Goal: Task Accomplishment & Management: Manage account settings

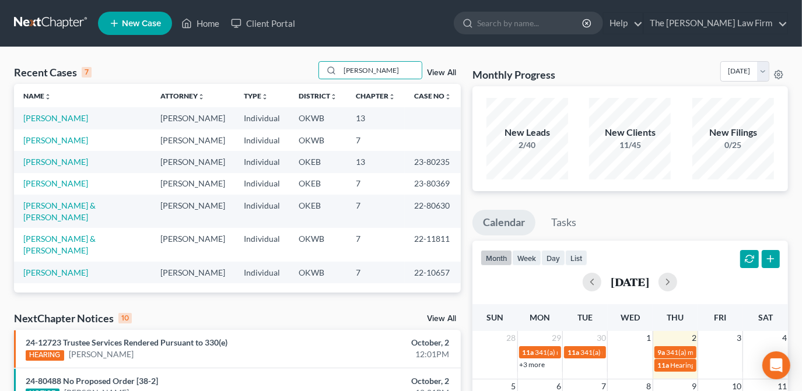
drag, startPoint x: 373, startPoint y: 73, endPoint x: 306, endPoint y: 65, distance: 68.1
click at [311, 68] on div "Recent Cases 7 [PERSON_NAME] View All" at bounding box center [237, 72] width 447 height 23
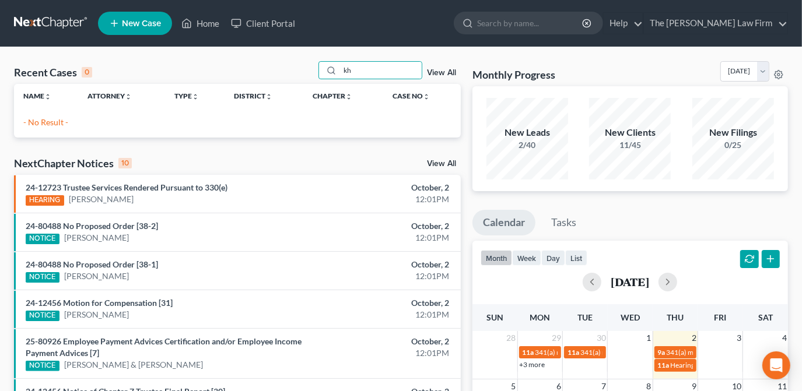
type input "k"
type input "p"
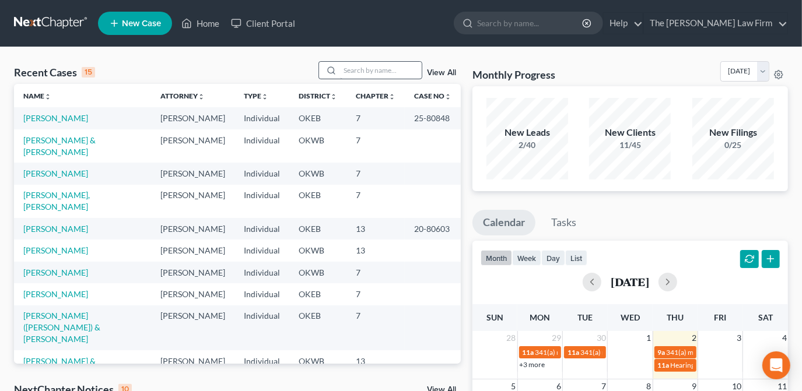
click at [364, 74] on input "search" at bounding box center [381, 70] width 82 height 17
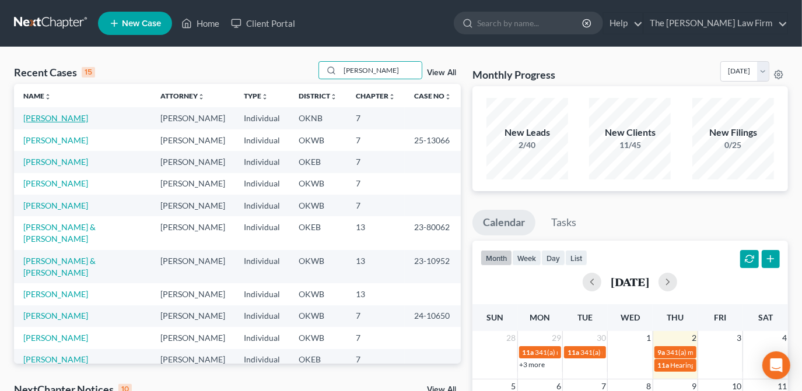
type input "[PERSON_NAME]"
click at [47, 118] on link "[PERSON_NAME]" at bounding box center [55, 118] width 65 height 10
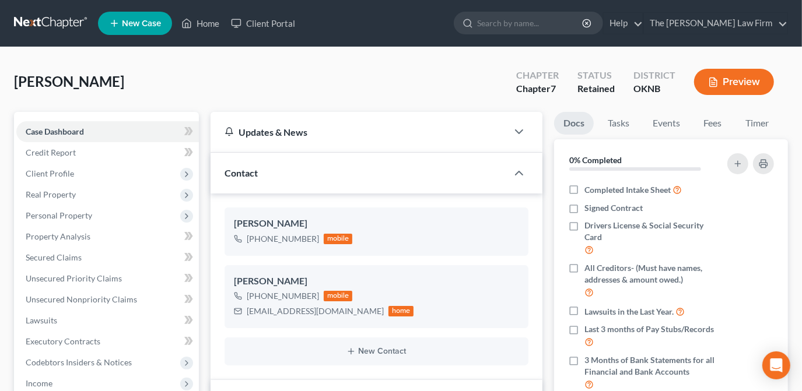
scroll to position [414, 0]
click at [714, 125] on link "Fees" at bounding box center [712, 123] width 37 height 23
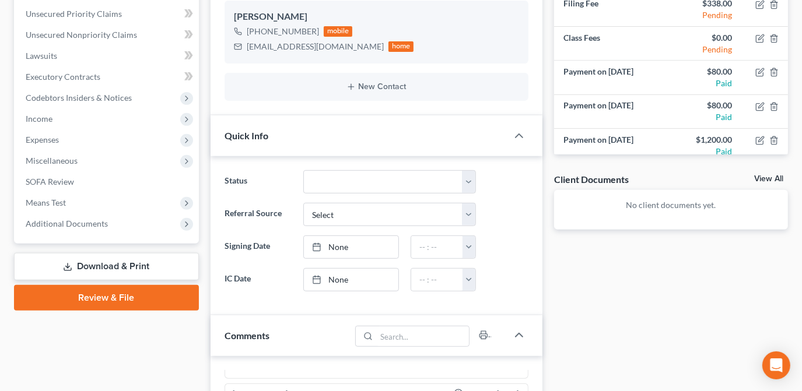
scroll to position [0, 0]
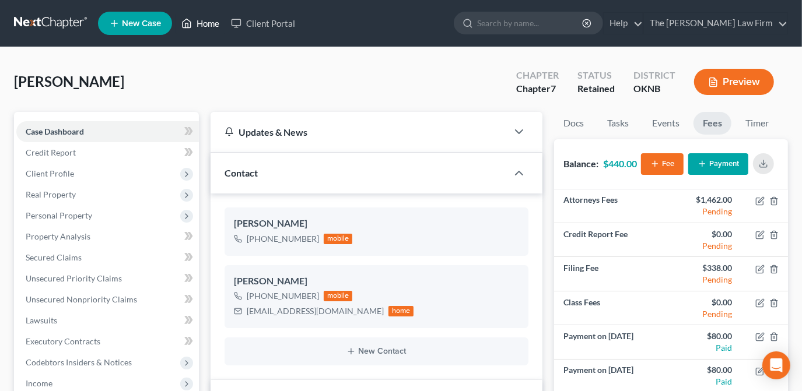
click at [201, 21] on link "Home" at bounding box center [201, 23] width 50 height 21
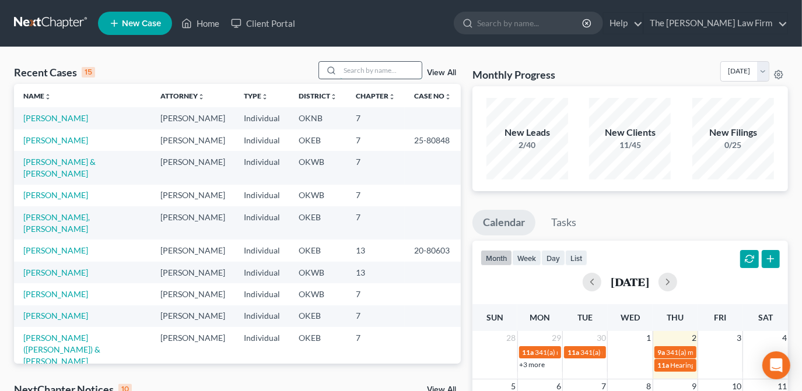
click at [360, 72] on input "search" at bounding box center [381, 70] width 82 height 17
type input "o"
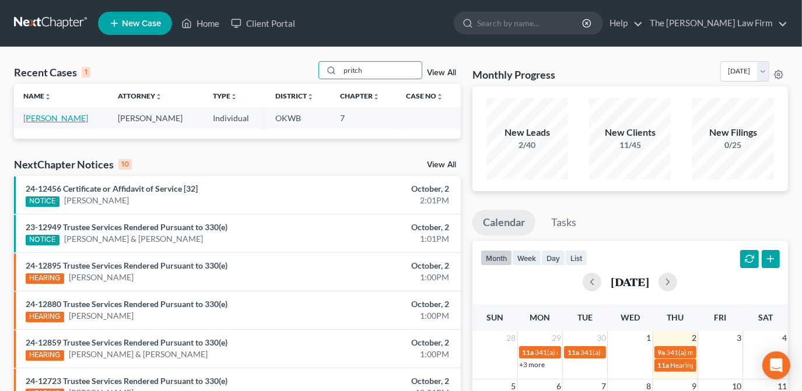
type input "pritch"
click at [37, 120] on link "[PERSON_NAME]" at bounding box center [55, 118] width 65 height 10
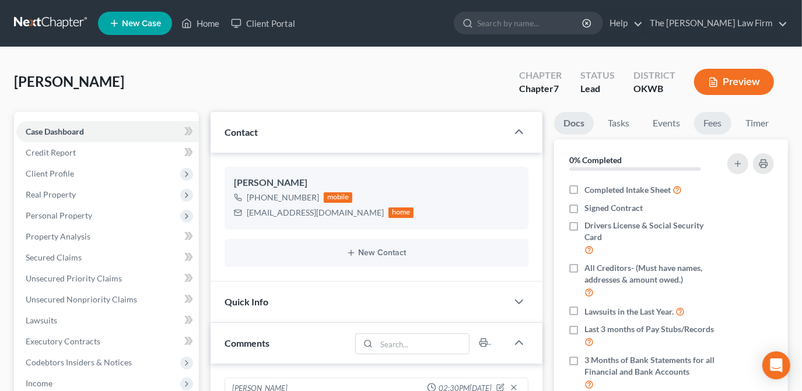
click at [708, 124] on link "Fees" at bounding box center [712, 123] width 37 height 23
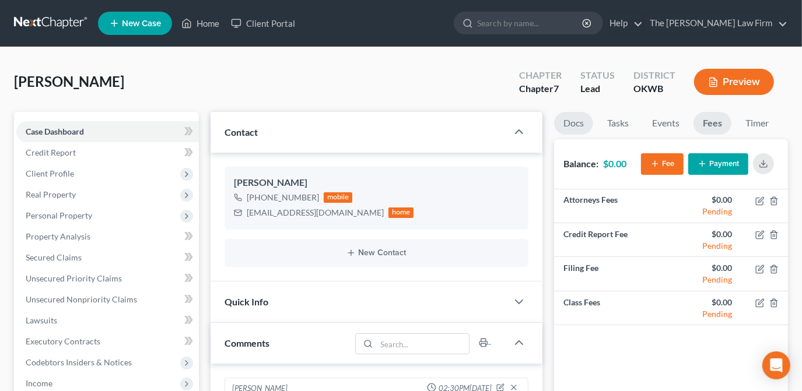
click at [583, 127] on link "Docs" at bounding box center [573, 123] width 39 height 23
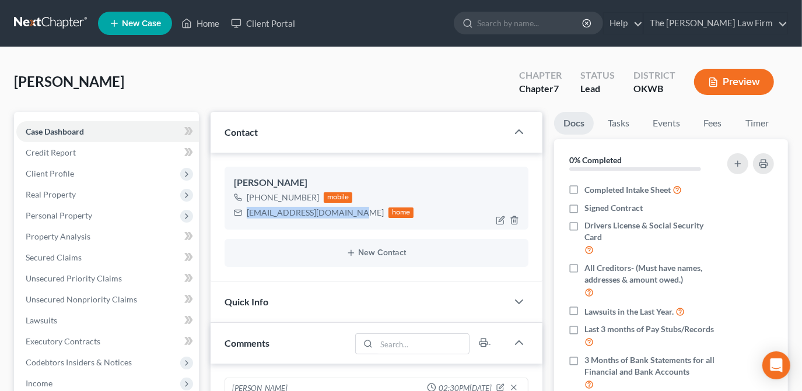
drag, startPoint x: 351, startPoint y: 213, endPoint x: 235, endPoint y: 215, distance: 116.1
click at [235, 215] on div "[EMAIL_ADDRESS][DOMAIN_NAME] home" at bounding box center [324, 212] width 180 height 15
drag, startPoint x: 252, startPoint y: 218, endPoint x: 260, endPoint y: 215, distance: 8.1
copy div "[EMAIL_ADDRESS][DOMAIN_NAME]"
click at [349, 77] on div "[PERSON_NAME] Upgraded Chapter Chapter 7 Status Lead District OKWB Preview" at bounding box center [401, 86] width 774 height 51
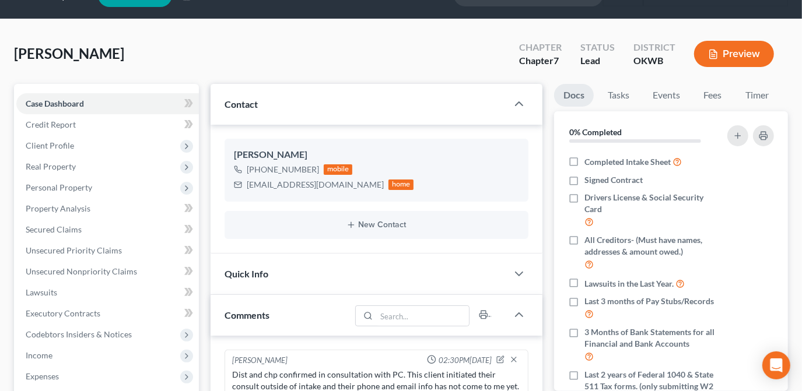
scroll to position [52, 0]
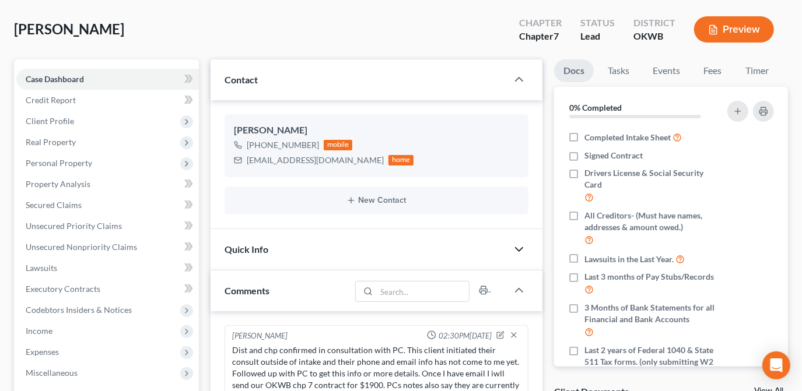
click at [521, 247] on icon "button" at bounding box center [519, 250] width 14 height 14
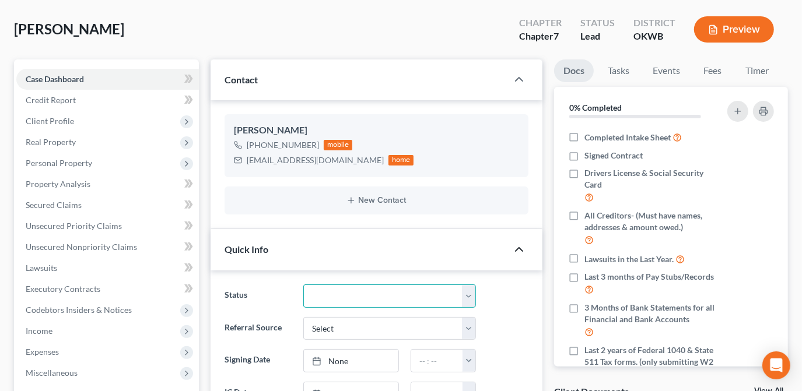
drag, startPoint x: 373, startPoint y: 297, endPoint x: 376, endPoint y: 285, distance: 12.5
click at [373, 297] on select "Discharged Dismissed Filed Info Sent In Progress Lead Lost Lead Ready to File R…" at bounding box center [389, 296] width 173 height 23
select select "3"
click at [303, 285] on select "Discharged Dismissed Filed Info Sent In Progress Lead Lost Lead Ready to File R…" at bounding box center [389, 296] width 173 height 23
click at [540, 238] on div at bounding box center [524, 249] width 35 height 23
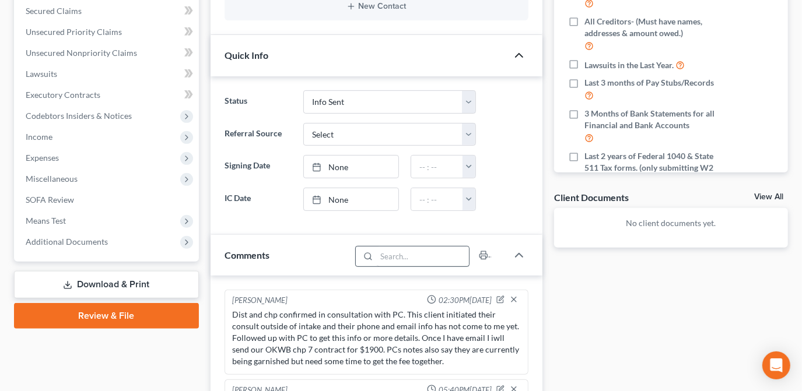
scroll to position [265, 0]
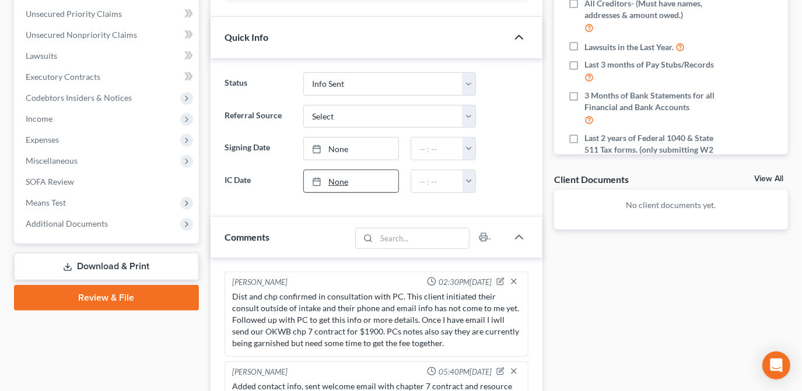
drag, startPoint x: 351, startPoint y: 178, endPoint x: 369, endPoint y: 182, distance: 18.5
click at [351, 178] on link "None" at bounding box center [351, 181] width 94 height 22
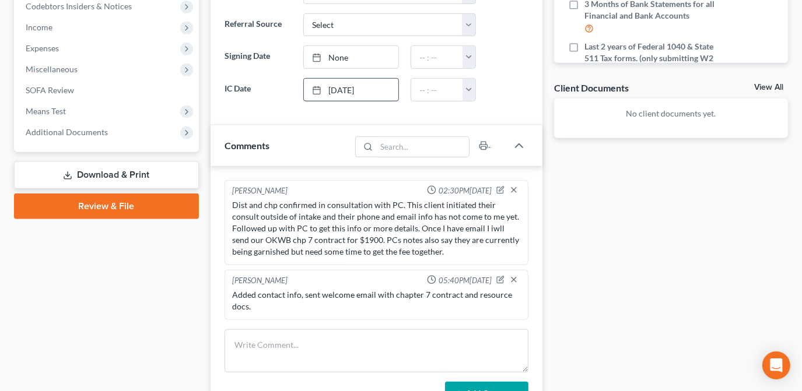
scroll to position [477, 0]
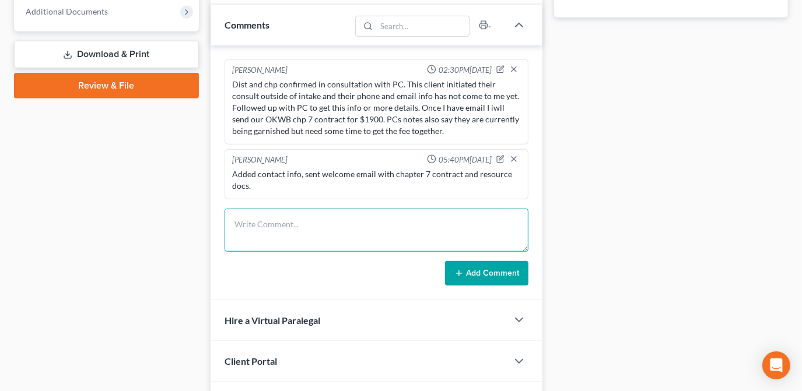
drag, startPoint x: 345, startPoint y: 231, endPoint x: 334, endPoint y: 232, distance: 11.1
click at [345, 231] on textarea at bounding box center [377, 230] width 304 height 43
type textarea "Sent esig contract."
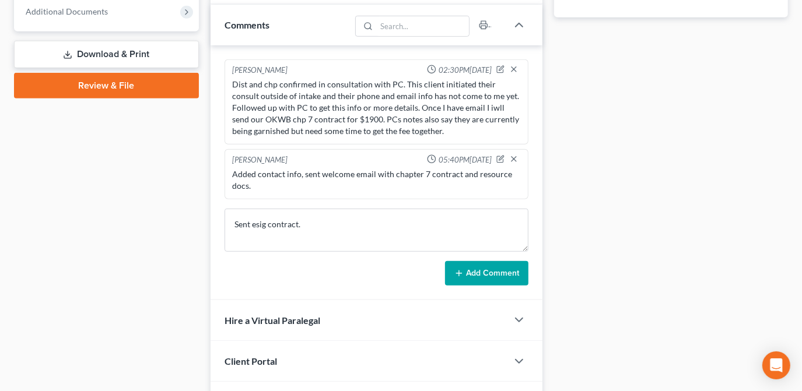
click at [500, 269] on button "Add Comment" at bounding box center [486, 273] width 83 height 24
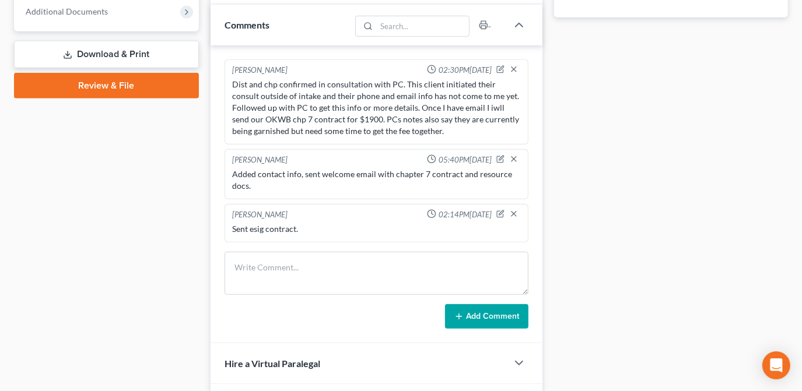
drag, startPoint x: 154, startPoint y: 202, endPoint x: 163, endPoint y: 234, distance: 32.8
click at [154, 202] on div "Case Dashboard Payments Invoices Payments Payments Credit Report Client Profile" at bounding box center [106, 51] width 197 height 832
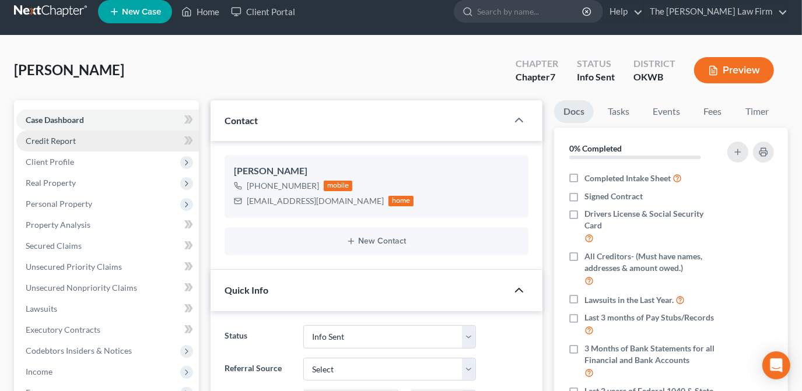
scroll to position [0, 0]
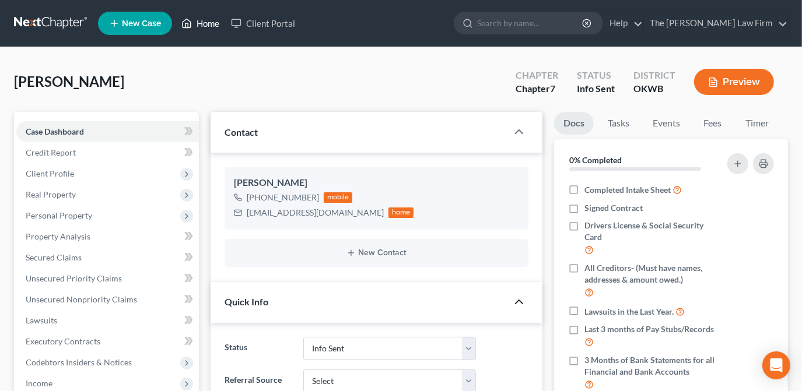
click at [208, 21] on link "Home" at bounding box center [201, 23] width 50 height 21
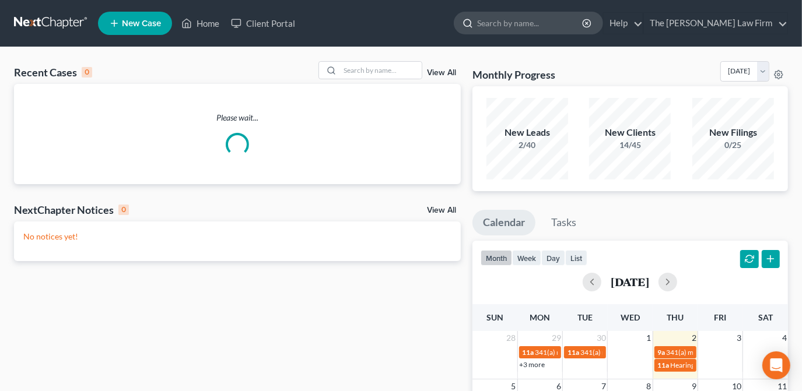
click at [544, 27] on input "search" at bounding box center [530, 23] width 107 height 22
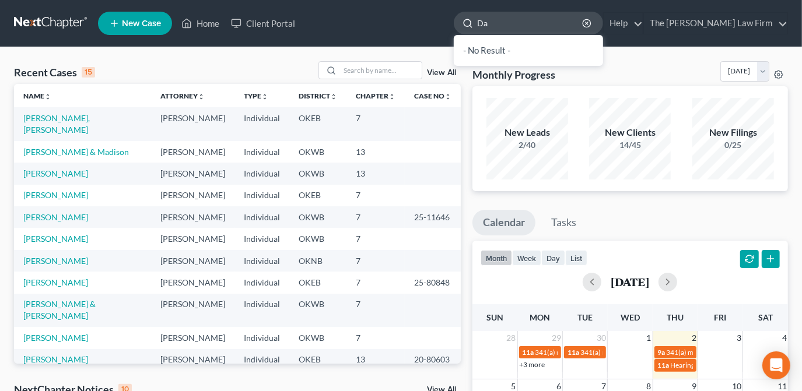
type input "D"
type input "[PERSON_NAME]"
drag, startPoint x: 117, startPoint y: 120, endPoint x: 19, endPoint y: 120, distance: 97.4
click at [17, 120] on td "[PERSON_NAME], [PERSON_NAME]" at bounding box center [82, 123] width 137 height 33
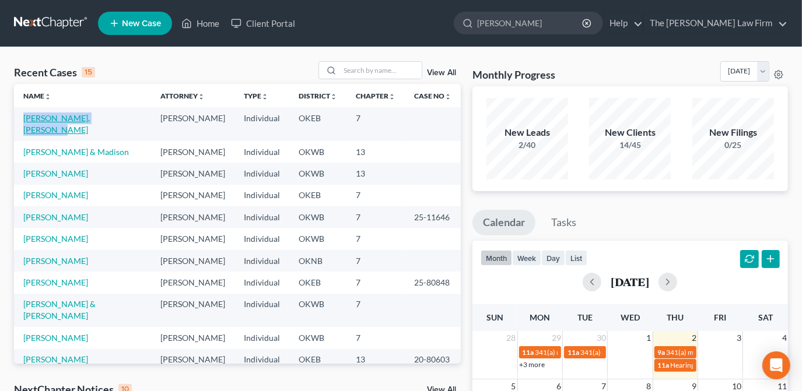
drag, startPoint x: 21, startPoint y: 120, endPoint x: 51, endPoint y: 121, distance: 30.4
copy link "[PERSON_NAME], [PERSON_NAME]"
click at [61, 117] on link "[PERSON_NAME], [PERSON_NAME]" at bounding box center [56, 124] width 66 height 22
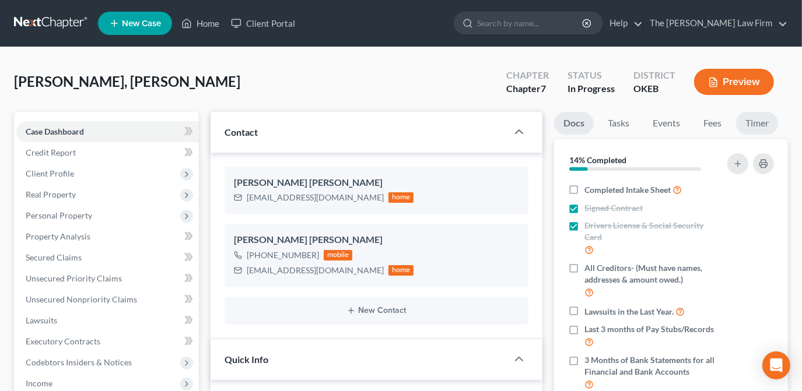
scroll to position [292, 0]
click at [725, 125] on link "Fees" at bounding box center [712, 123] width 37 height 23
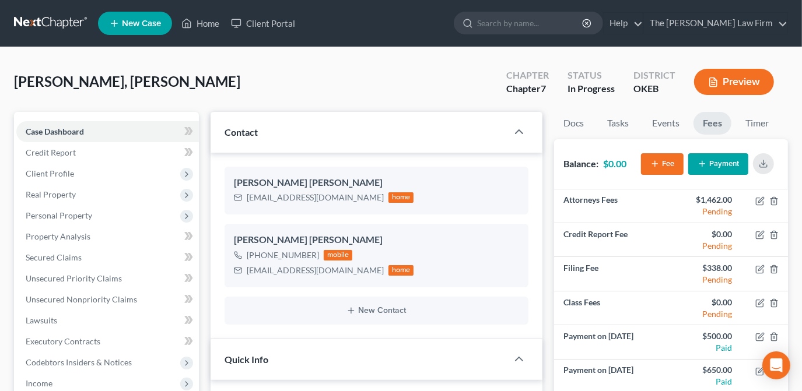
scroll to position [205, 0]
click at [719, 124] on link "Fees" at bounding box center [712, 123] width 38 height 23
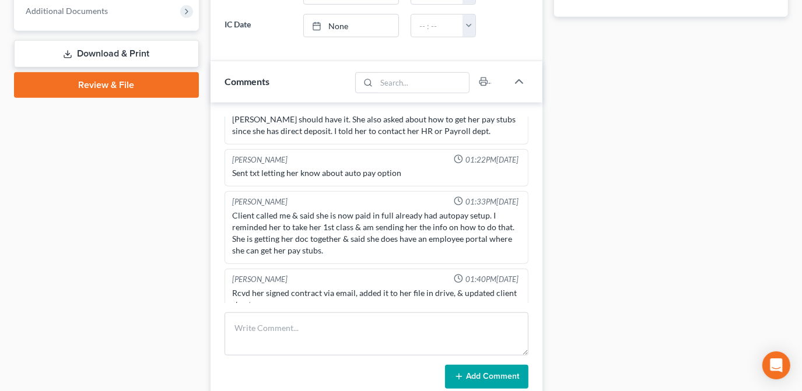
scroll to position [583, 0]
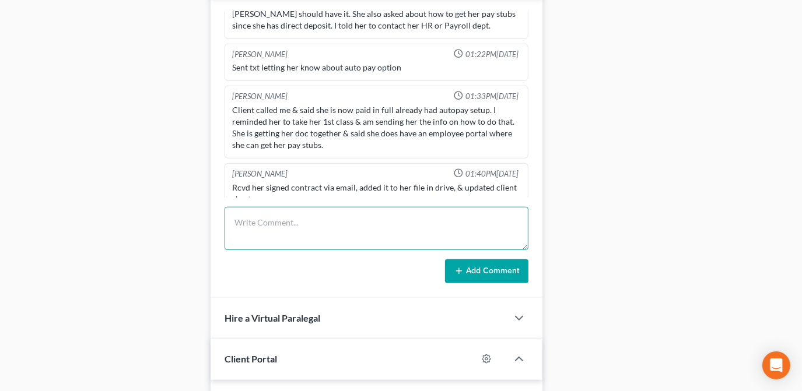
drag, startPoint x: 252, startPoint y: 224, endPoint x: 145, endPoint y: 252, distance: 110.9
click at [252, 224] on textarea at bounding box center [377, 228] width 304 height 43
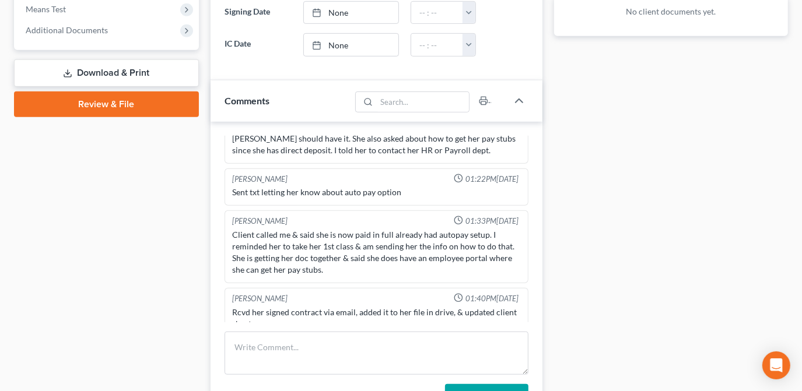
scroll to position [477, 0]
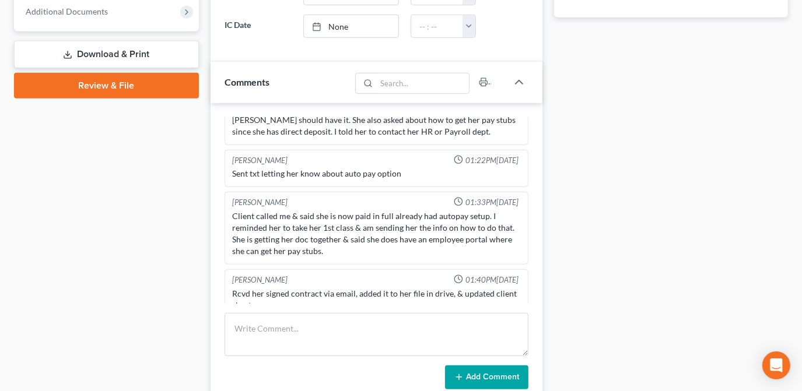
click at [216, 171] on div "[PERSON_NAME] 10:02AM[DATE] Ch & district not conf. [PERSON_NAME] 02:20PM[DATE]…" at bounding box center [377, 254] width 332 height 302
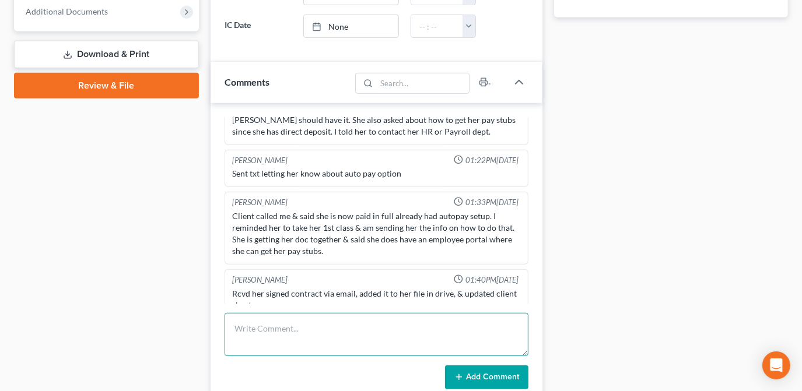
drag, startPoint x: 304, startPoint y: 330, endPoint x: 204, endPoint y: 311, distance: 101.9
click at [305, 330] on textarea at bounding box center [377, 334] width 304 height 43
type textarea "O"
type textarea "P"
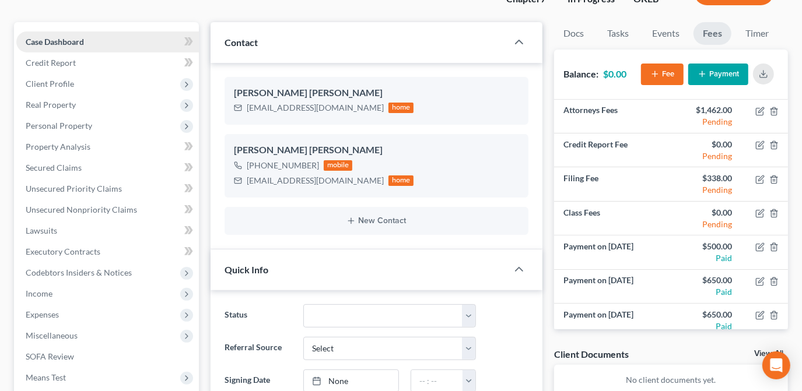
scroll to position [0, 0]
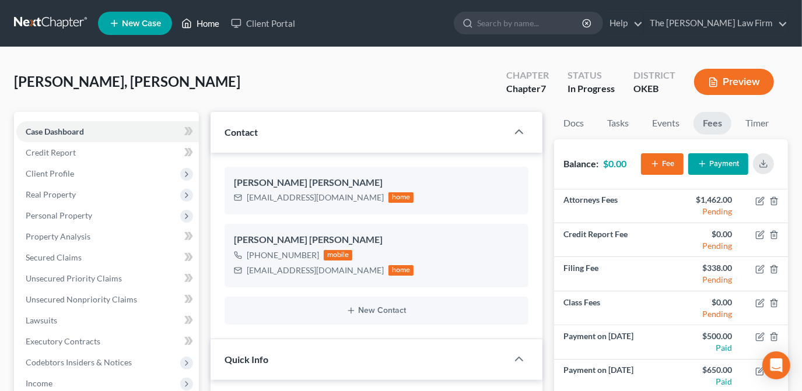
drag, startPoint x: 205, startPoint y: 23, endPoint x: 199, endPoint y: 29, distance: 8.3
click at [205, 23] on link "Home" at bounding box center [201, 23] width 50 height 21
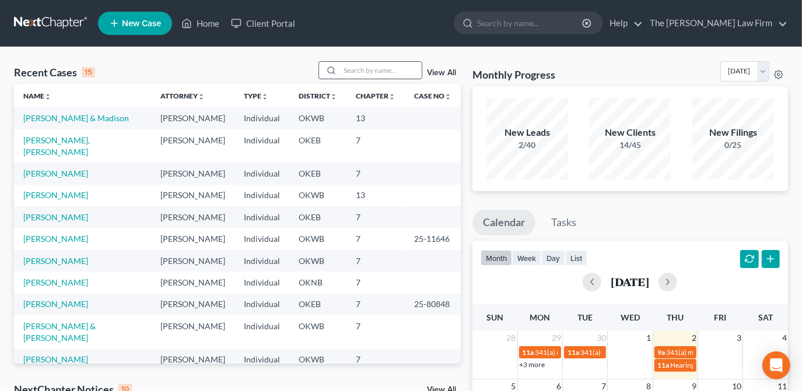
click at [351, 73] on input "search" at bounding box center [381, 70] width 82 height 17
click at [359, 68] on input "search" at bounding box center [381, 70] width 82 height 17
click at [360, 69] on input "search" at bounding box center [381, 70] width 82 height 17
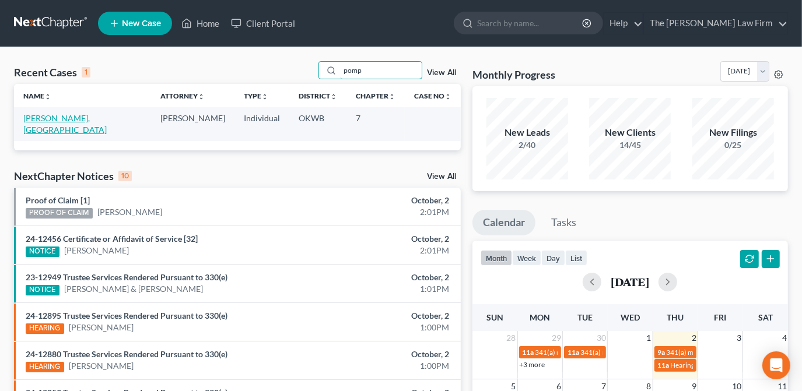
type input "pomp"
click at [42, 117] on link "[PERSON_NAME], [GEOGRAPHIC_DATA]" at bounding box center [64, 124] width 83 height 22
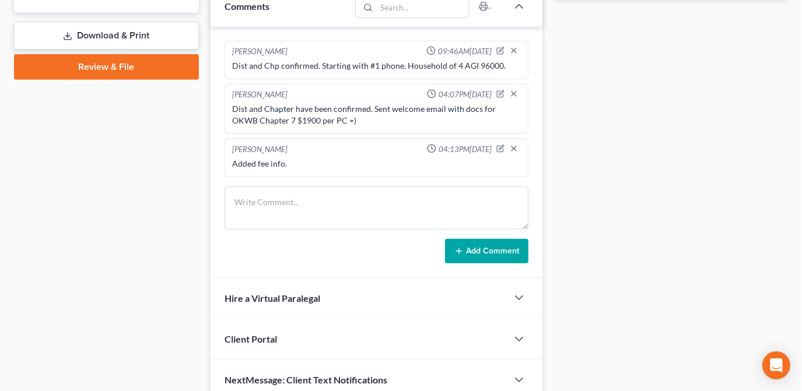
scroll to position [545, 0]
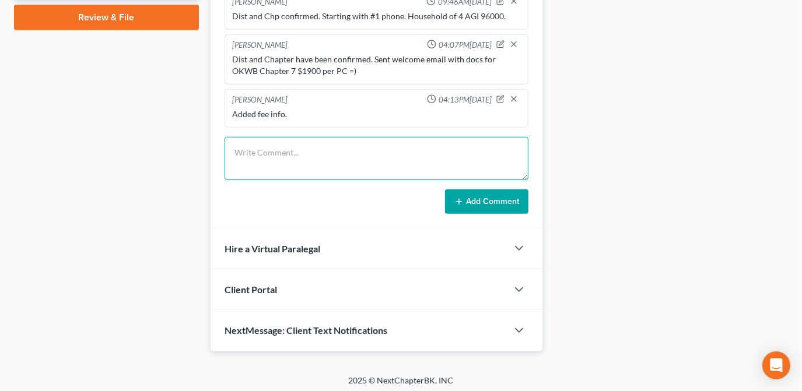
click at [285, 156] on textarea at bounding box center [377, 158] width 304 height 43
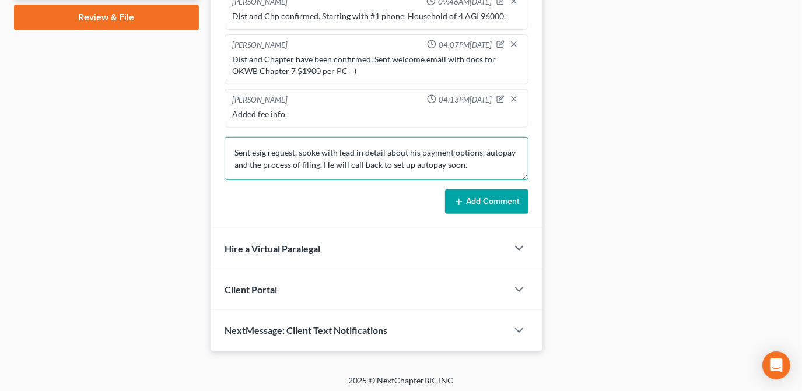
type textarea "Sent esig request, spoke with lead in detail about his payment options, autopay…"
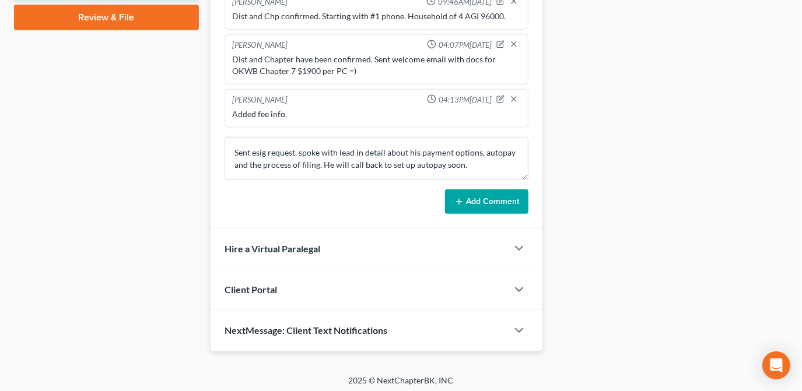
click at [493, 195] on button "Add Comment" at bounding box center [486, 202] width 83 height 24
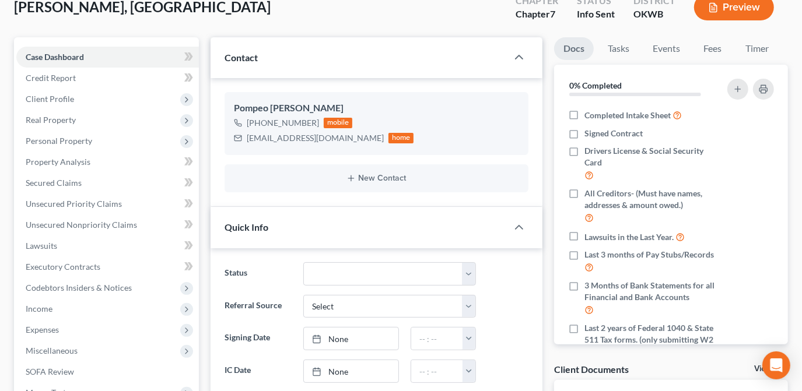
scroll to position [0, 0]
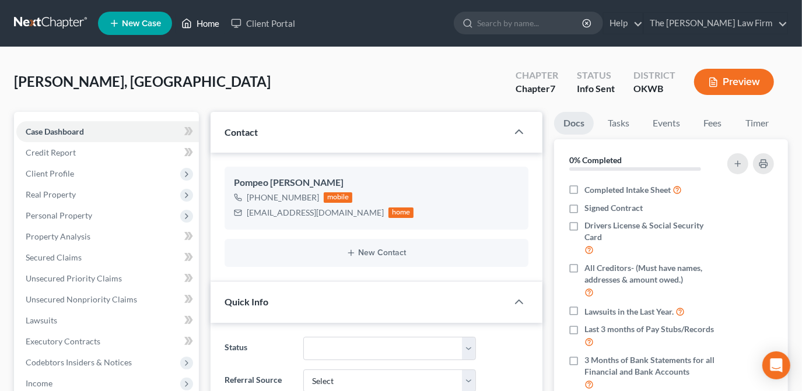
drag, startPoint x: 213, startPoint y: 22, endPoint x: 488, endPoint y: 12, distance: 275.5
click at [213, 21] on link "Home" at bounding box center [201, 23] width 50 height 21
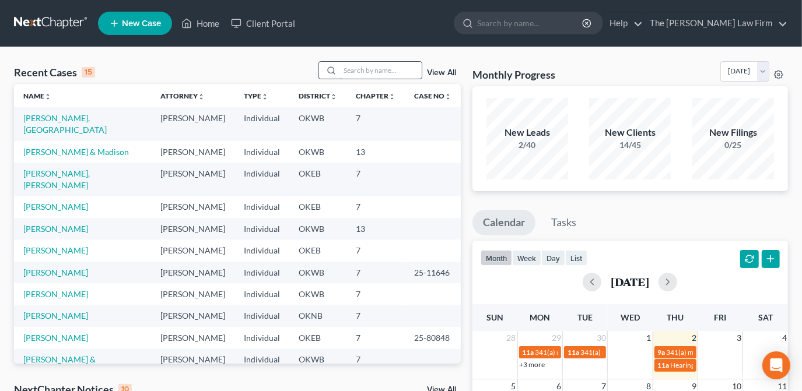
click at [377, 69] on input "search" at bounding box center [381, 70] width 82 height 17
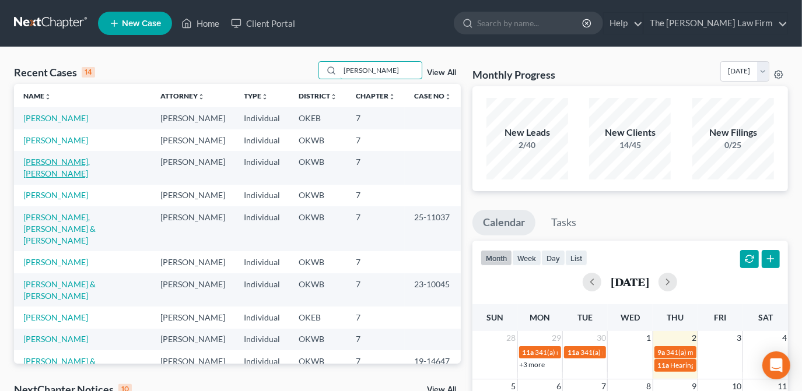
type input "[PERSON_NAME]"
click at [65, 164] on link "[PERSON_NAME], [PERSON_NAME]" at bounding box center [56, 168] width 66 height 22
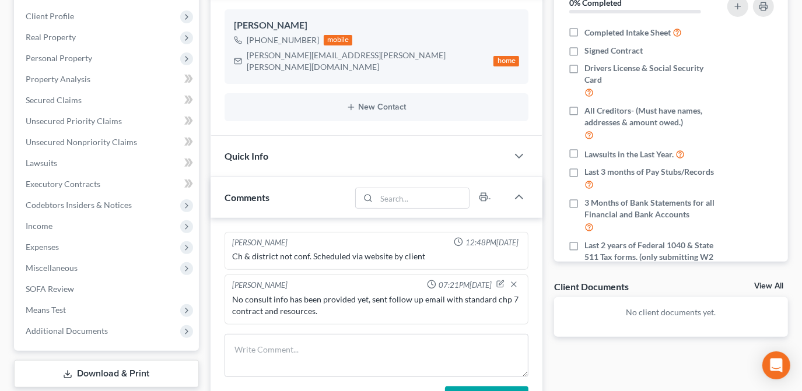
scroll to position [159, 0]
click at [519, 149] on div at bounding box center [524, 154] width 35 height 23
click at [516, 148] on icon "button" at bounding box center [519, 155] width 14 height 14
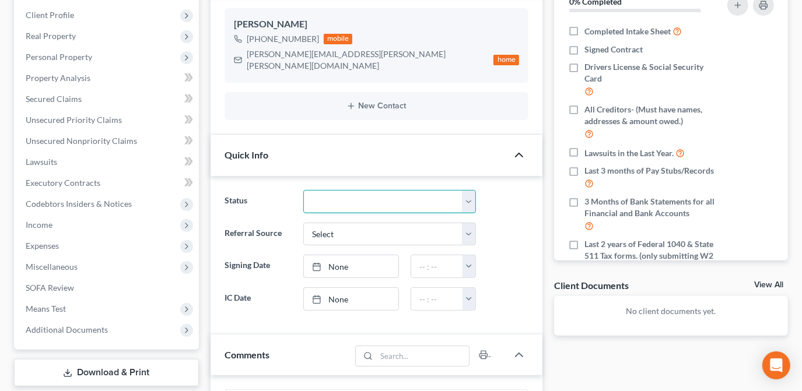
click at [451, 190] on select "Discharged Dismissed Filed Info Sent In Progress Lead Lost Lead Ready to File R…" at bounding box center [389, 201] width 173 height 23
select select "3"
click at [303, 190] on select "Discharged Dismissed Filed Info Sent In Progress Lead Lost Lead Ready to File R…" at bounding box center [389, 201] width 173 height 23
click at [505, 265] on ng-include "Status Discharged Dismissed Filed Info Sent In Progress Lead Lost Lead Ready to…" at bounding box center [377, 250] width 304 height 121
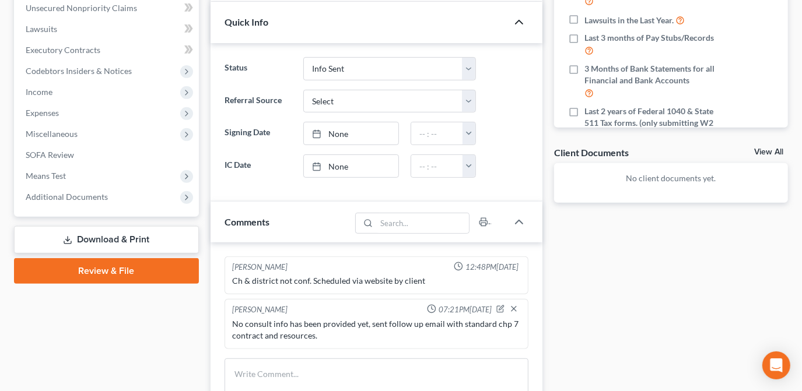
scroll to position [371, 0]
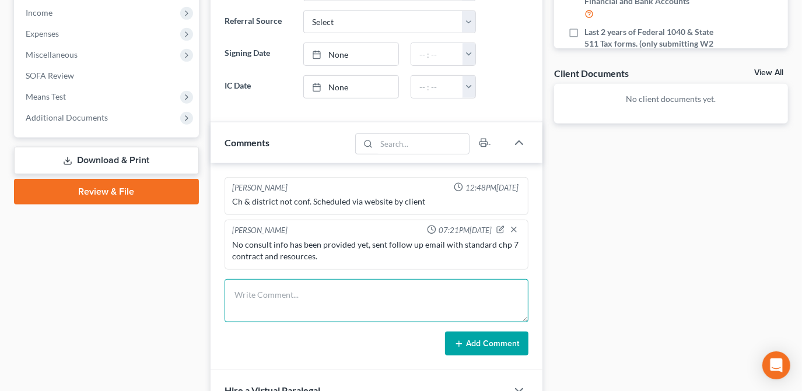
drag, startPoint x: 245, startPoint y: 275, endPoint x: 215, endPoint y: 264, distance: 32.3
click at [244, 279] on textarea at bounding box center [377, 300] width 304 height 43
type textarea "C"
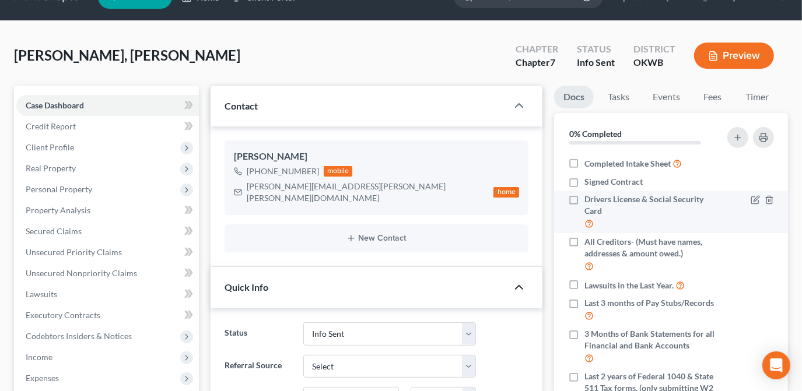
scroll to position [0, 0]
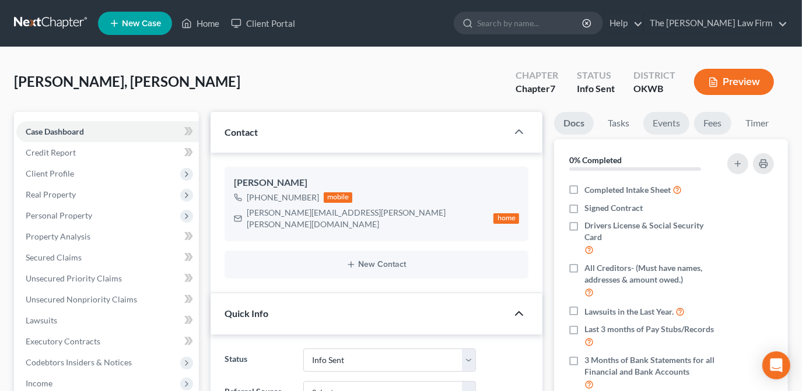
click at [680, 123] on link "Events" at bounding box center [666, 123] width 46 height 23
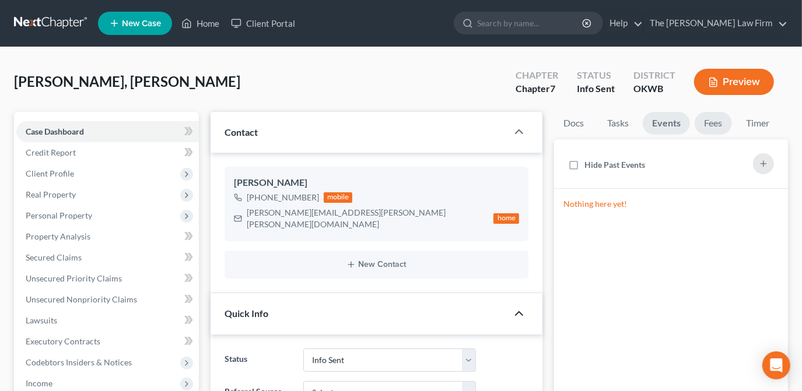
click at [717, 124] on link "Fees" at bounding box center [713, 123] width 37 height 23
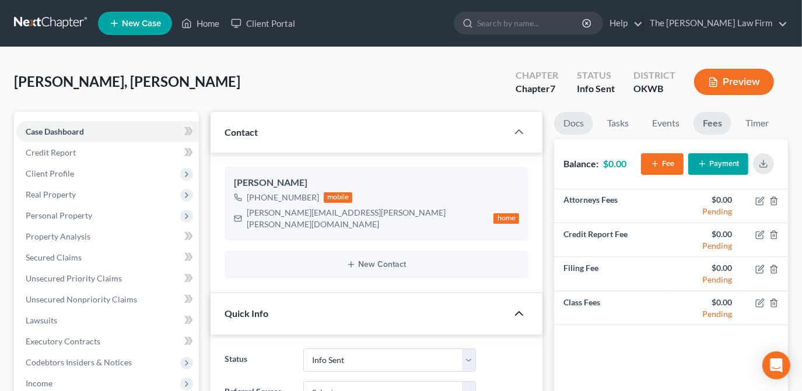
drag, startPoint x: 572, startPoint y: 128, endPoint x: 552, endPoint y: 145, distance: 25.6
click at [572, 128] on link "Docs" at bounding box center [573, 123] width 39 height 23
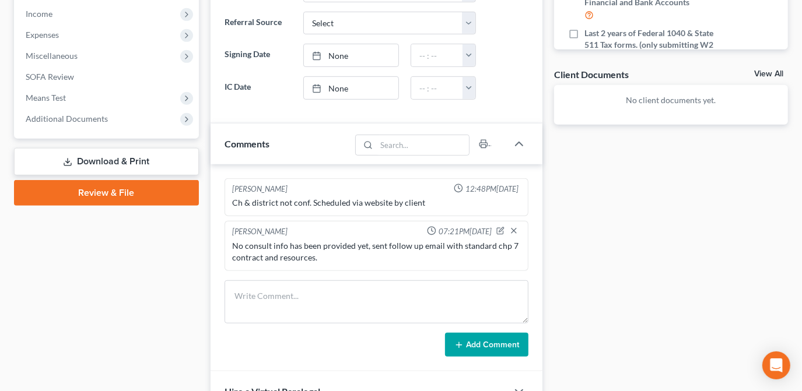
scroll to position [371, 0]
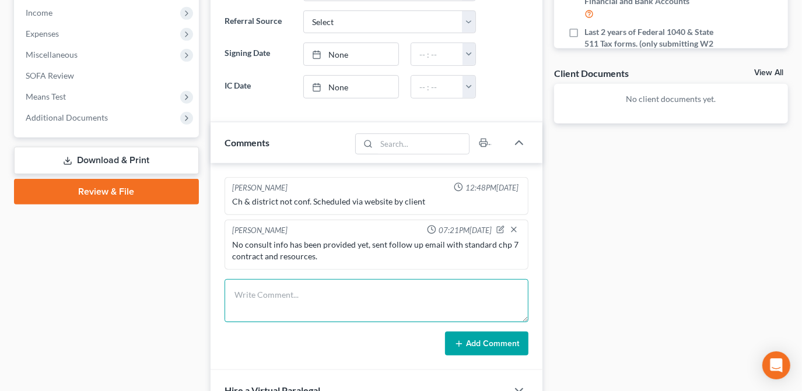
click at [381, 280] on textarea at bounding box center [377, 300] width 304 height 43
type textarea "Cold called lead to follow up - NA, LVM asking for a CB."
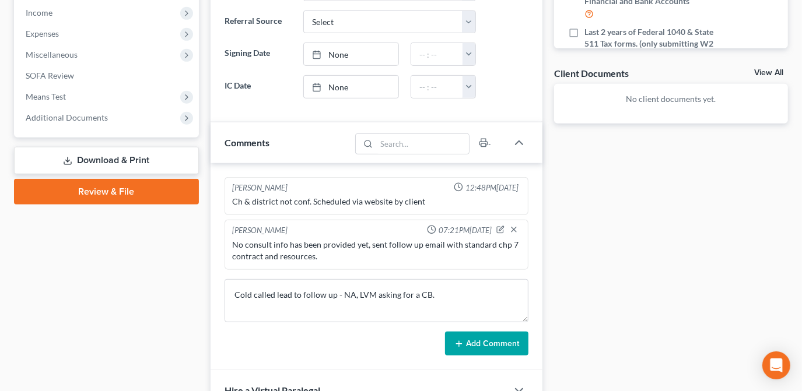
click at [462, 339] on icon at bounding box center [458, 343] width 9 height 9
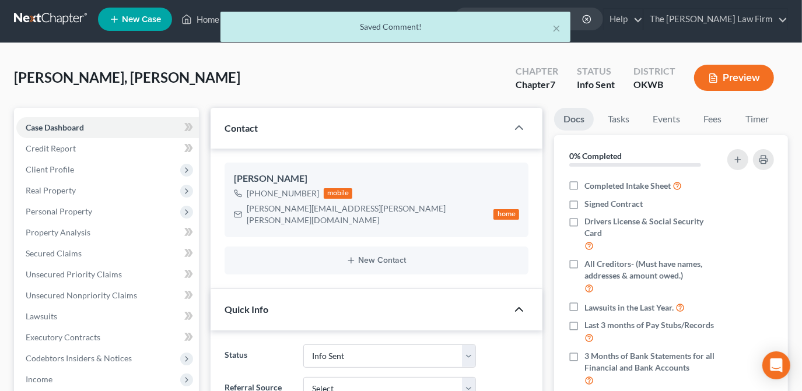
scroll to position [0, 0]
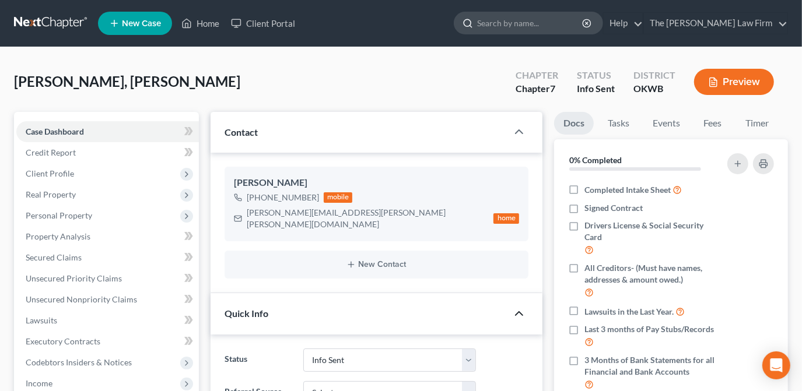
click at [556, 27] on input "search" at bounding box center [530, 23] width 107 height 22
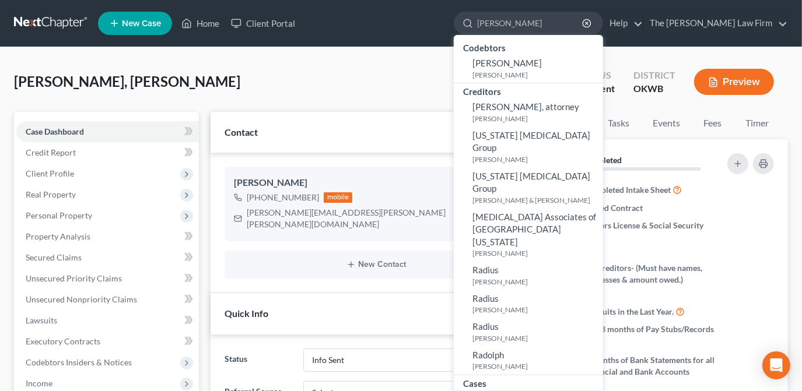
type input "[PERSON_NAME]"
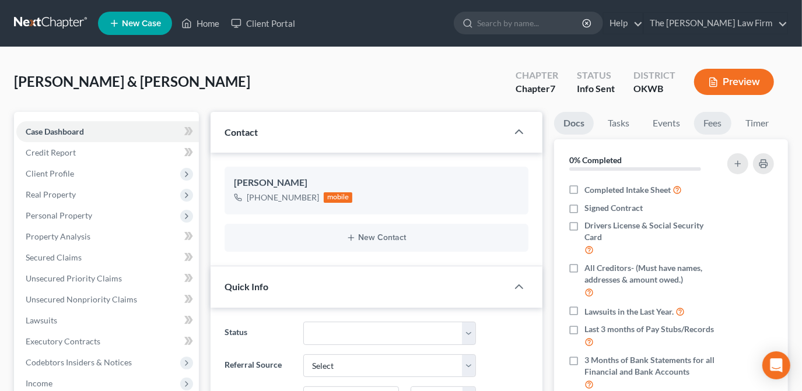
click at [712, 121] on link "Fees" at bounding box center [712, 123] width 37 height 23
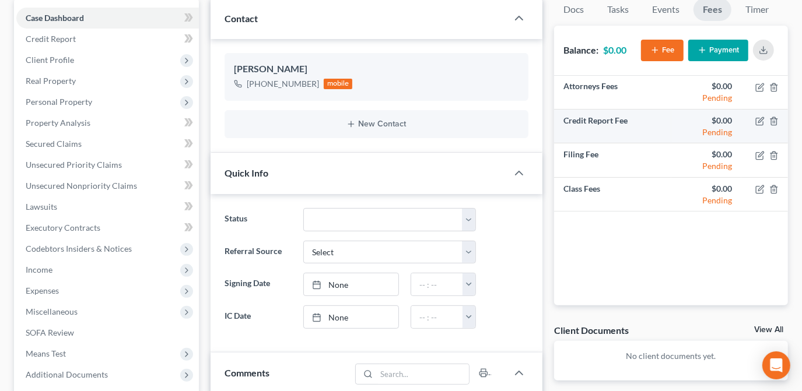
scroll to position [52, 0]
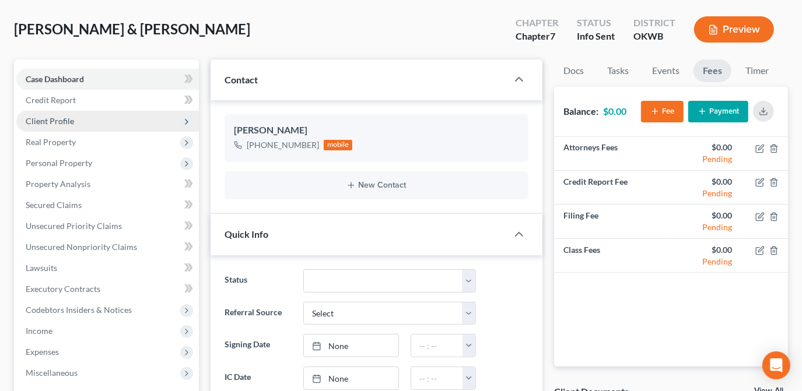
click at [145, 121] on span "Client Profile" at bounding box center [107, 121] width 183 height 21
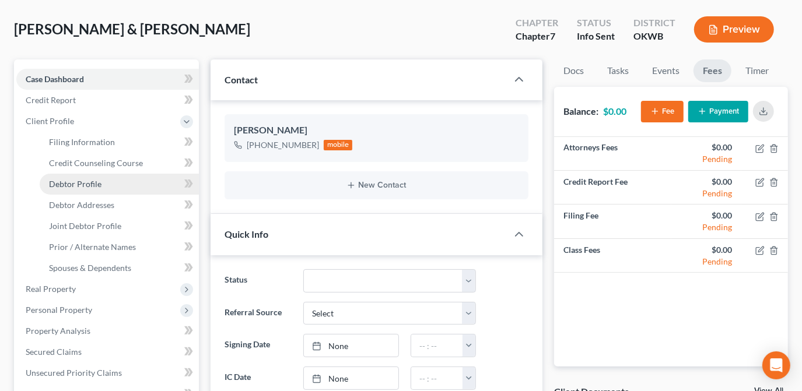
click at [125, 181] on link "Debtor Profile" at bounding box center [119, 184] width 159 height 21
select select "1"
select select "0"
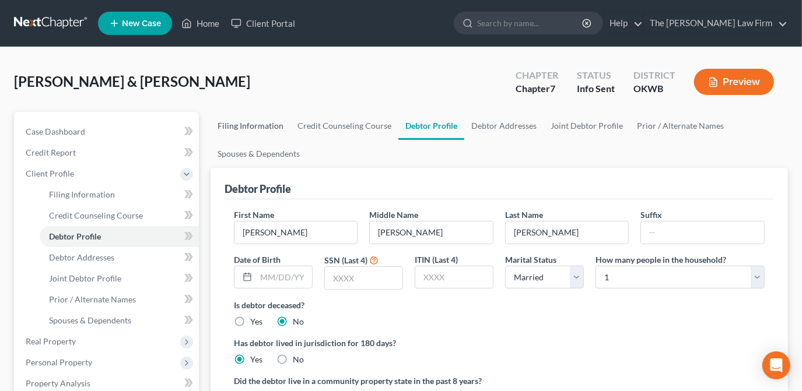
drag, startPoint x: 275, startPoint y: 128, endPoint x: 313, endPoint y: 151, distance: 44.5
click at [275, 127] on link "Filing Information" at bounding box center [251, 126] width 80 height 28
select select "1"
select select "0"
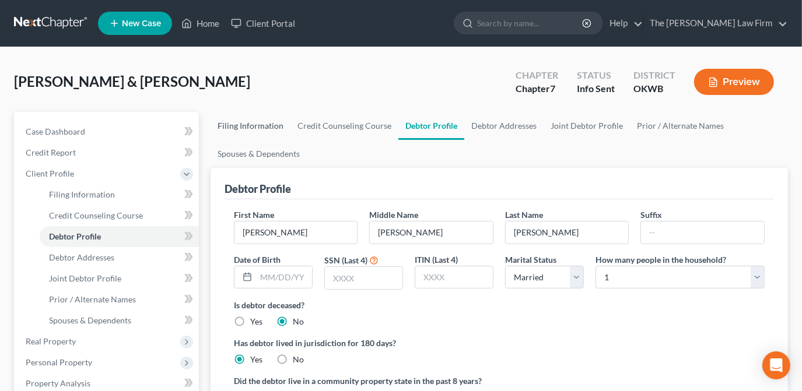
select select "37"
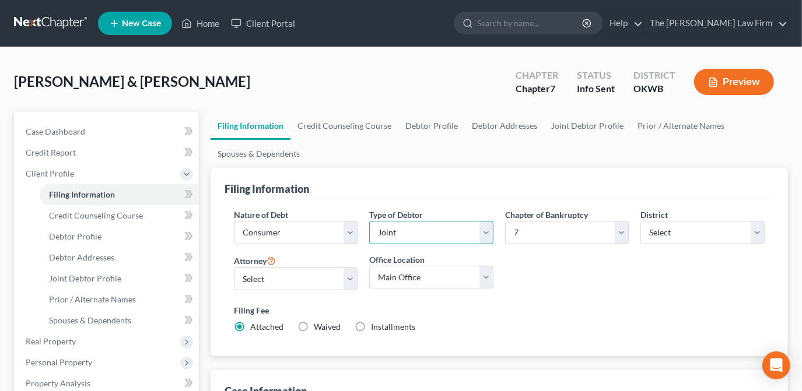
drag, startPoint x: 390, startPoint y: 236, endPoint x: 407, endPoint y: 226, distance: 19.8
click at [390, 235] on select "Select Individual Joint" at bounding box center [431, 232] width 124 height 23
click at [463, 171] on div "Filing Information" at bounding box center [499, 183] width 549 height 31
click at [564, 125] on link "Joint Debtor Profile" at bounding box center [587, 126] width 86 height 28
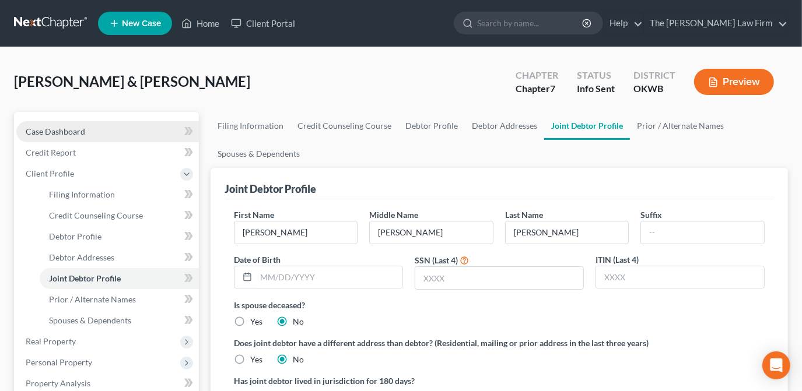
click at [219, 81] on div "[PERSON_NAME] & [PERSON_NAME] Upgraded Chapter Chapter 7 Status Info [GEOGRAPHI…" at bounding box center [401, 86] width 774 height 51
click at [127, 134] on link "Case Dashboard" at bounding box center [107, 131] width 183 height 21
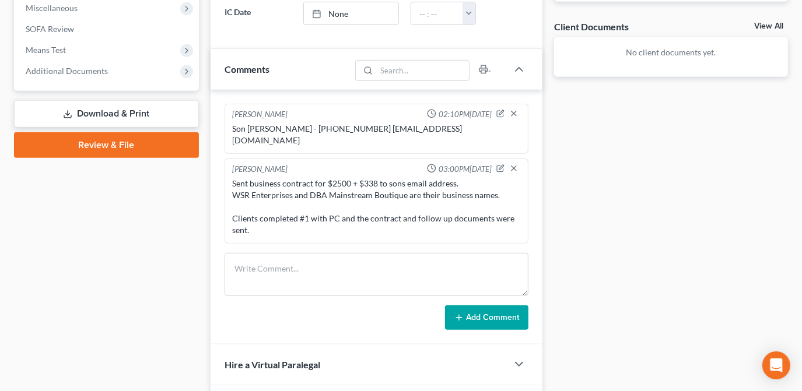
scroll to position [416, 0]
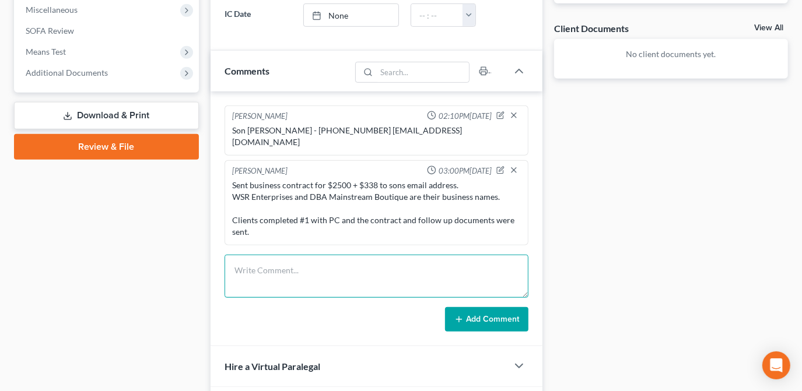
drag, startPoint x: 266, startPoint y: 260, endPoint x: 19, endPoint y: 208, distance: 252.7
click at [266, 259] on textarea at bounding box center [377, 276] width 304 height 43
click at [341, 278] on textarea "Cold called lead to follow up - NA LVM asking for CB. Called Son [PERSON_NAME],…" at bounding box center [377, 276] width 304 height 43
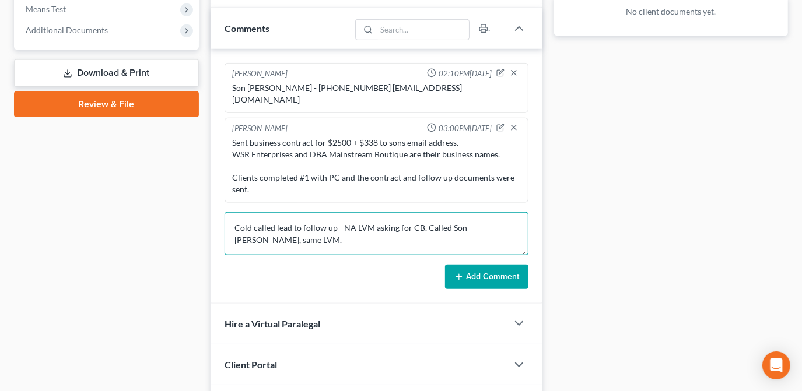
scroll to position [522, 0]
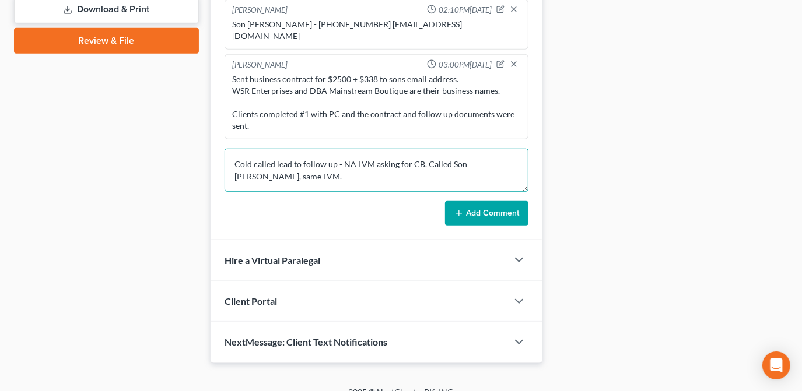
type textarea "Cold called lead to follow up - NA LVM asking for CB. Called Son [PERSON_NAME],…"
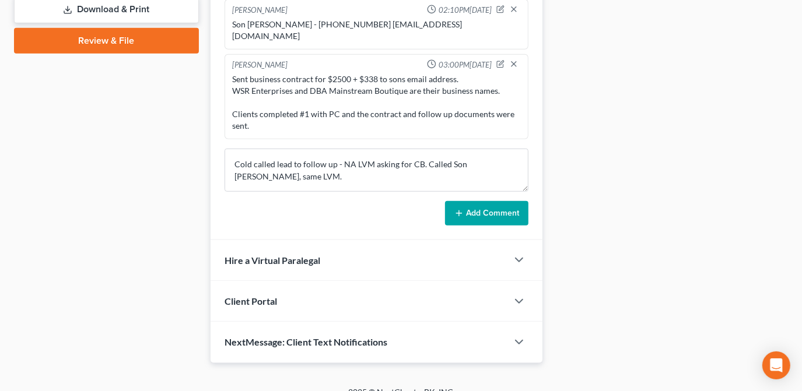
click at [496, 201] on button "Add Comment" at bounding box center [486, 213] width 83 height 24
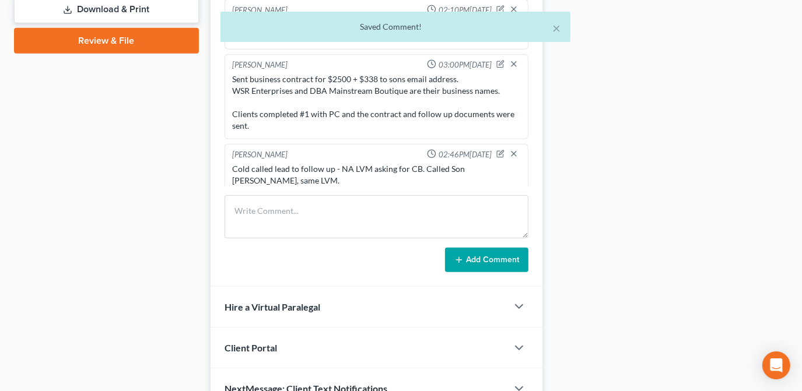
drag, startPoint x: 150, startPoint y: 212, endPoint x: 13, endPoint y: 195, distance: 138.0
click at [150, 211] on div "Case Dashboard Payments Invoices Payments Payments Credit Report Client Profile" at bounding box center [106, 0] width 197 height 820
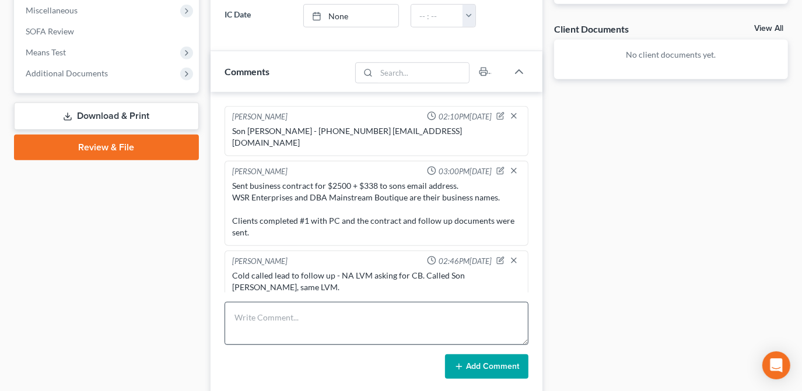
scroll to position [477, 0]
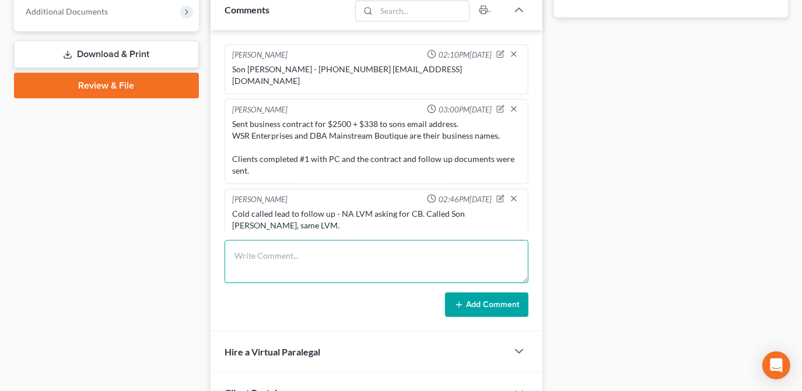
drag, startPoint x: 320, startPoint y: 264, endPoint x: 330, endPoint y: 268, distance: 10.7
click at [320, 264] on textarea at bounding box center [377, 261] width 304 height 43
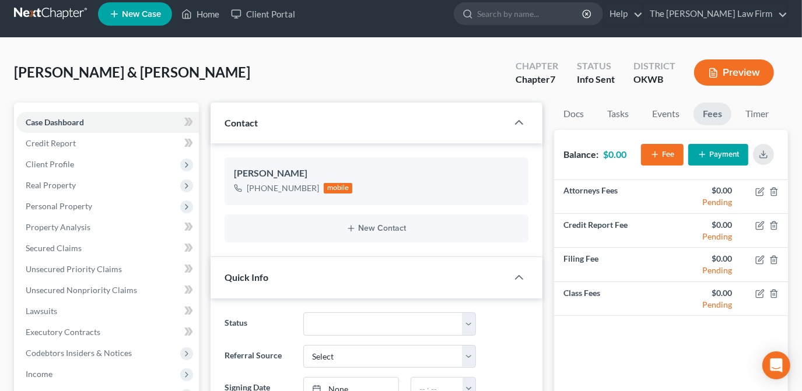
scroll to position [0, 0]
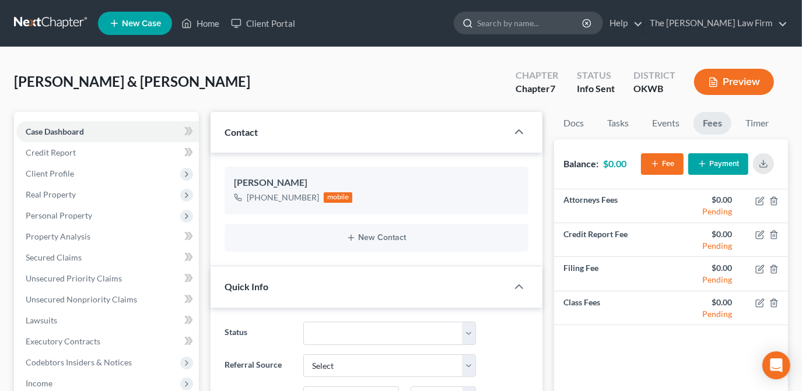
click at [572, 17] on input "search" at bounding box center [530, 23] width 107 height 22
type input "mar"
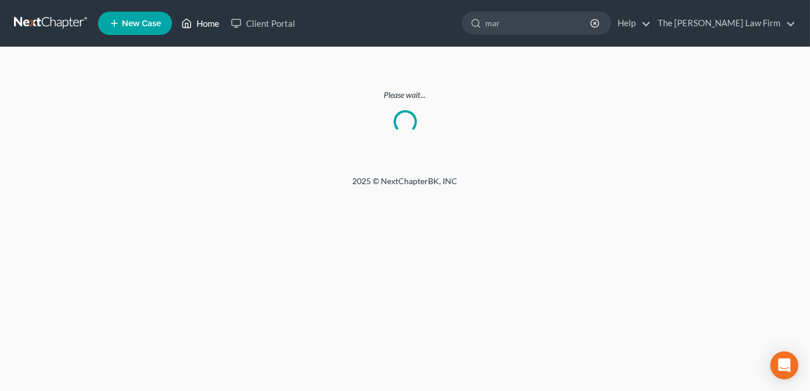
click at [188, 26] on icon at bounding box center [186, 23] width 10 height 14
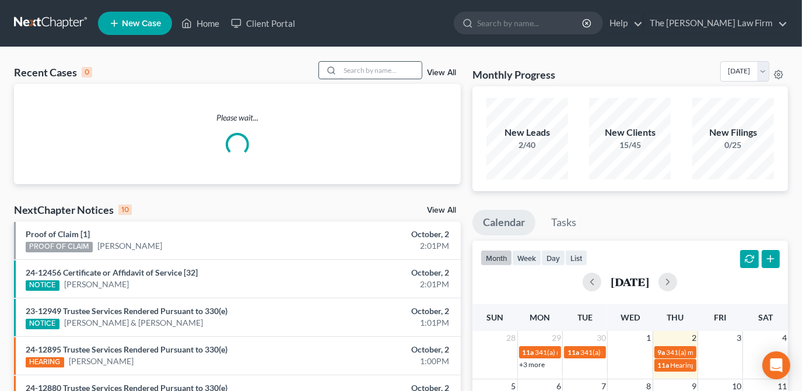
click at [363, 72] on input "search" at bounding box center [381, 70] width 82 height 17
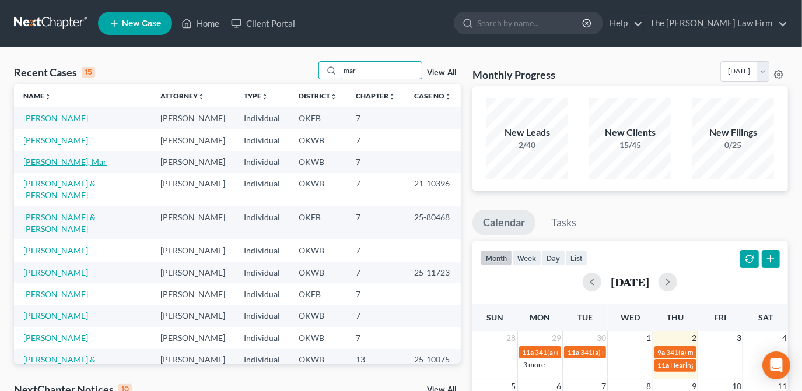
type input "mar"
click at [40, 164] on link "[PERSON_NAME], Mar" at bounding box center [64, 162] width 83 height 10
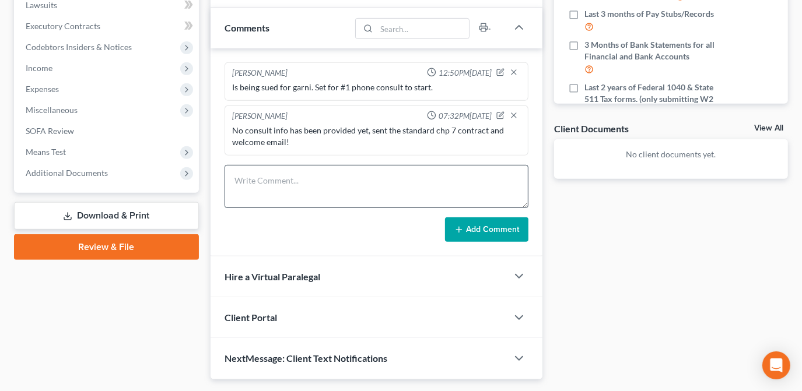
scroll to position [292, 0]
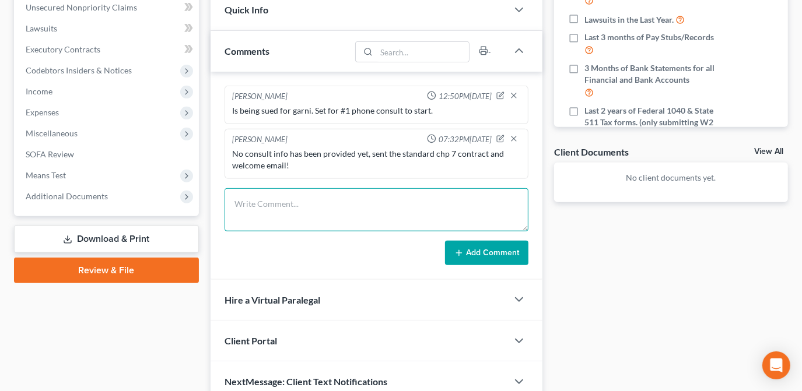
drag, startPoint x: 281, startPoint y: 200, endPoint x: 810, endPoint y: 85, distance: 540.9
click at [281, 199] on textarea at bounding box center [377, 209] width 304 height 43
type textarea "C"
type textarea "o"
type textarea "Cold called lead - phone is disco or not taking calls, unsure. Sent follow up e…"
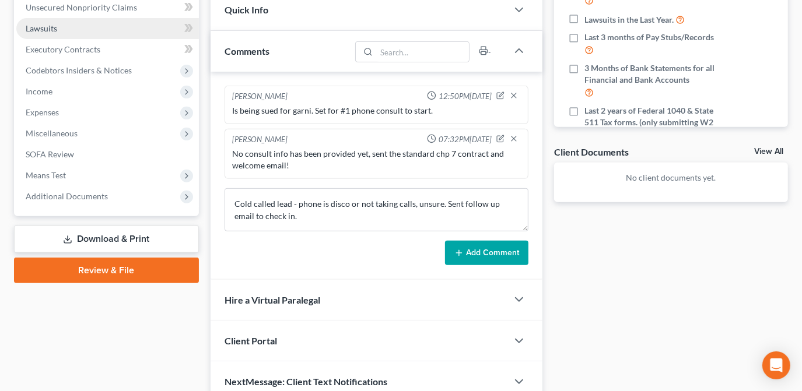
drag, startPoint x: 490, startPoint y: 249, endPoint x: 33, endPoint y: 38, distance: 503.7
click at [490, 249] on button "Add Comment" at bounding box center [486, 253] width 83 height 24
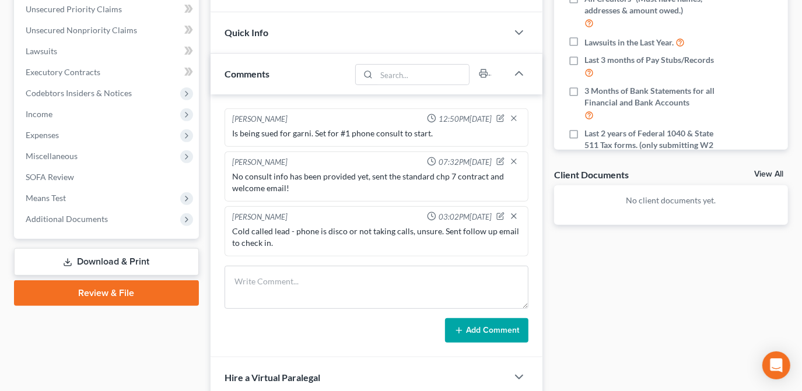
scroll to position [27, 0]
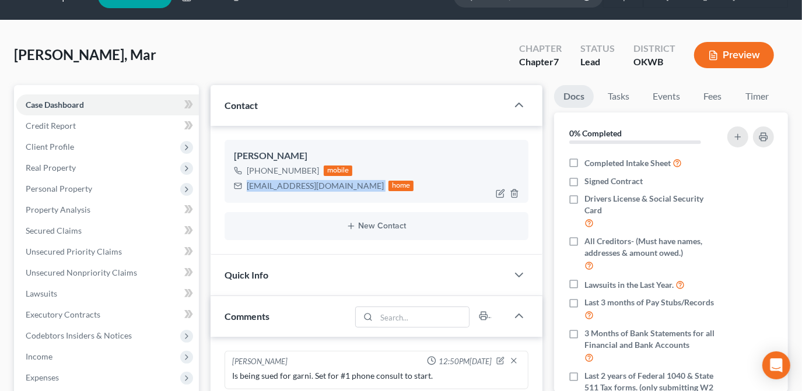
drag, startPoint x: 247, startPoint y: 185, endPoint x: 321, endPoint y: 190, distance: 74.2
click at [341, 185] on div "[EMAIL_ADDRESS][DOMAIN_NAME] home" at bounding box center [324, 185] width 180 height 15
copy div "[EMAIL_ADDRESS][DOMAIN_NAME]"
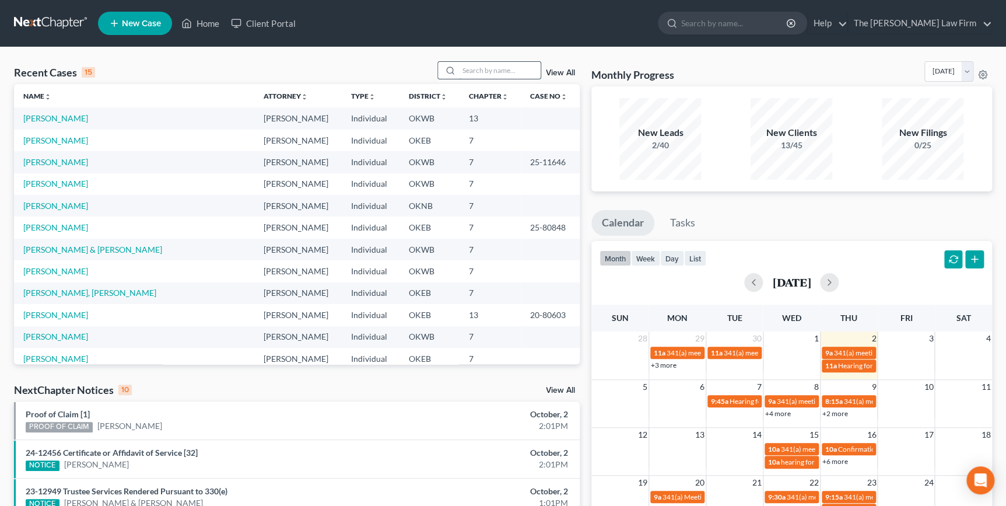
click at [479, 72] on input "search" at bounding box center [500, 70] width 82 height 17
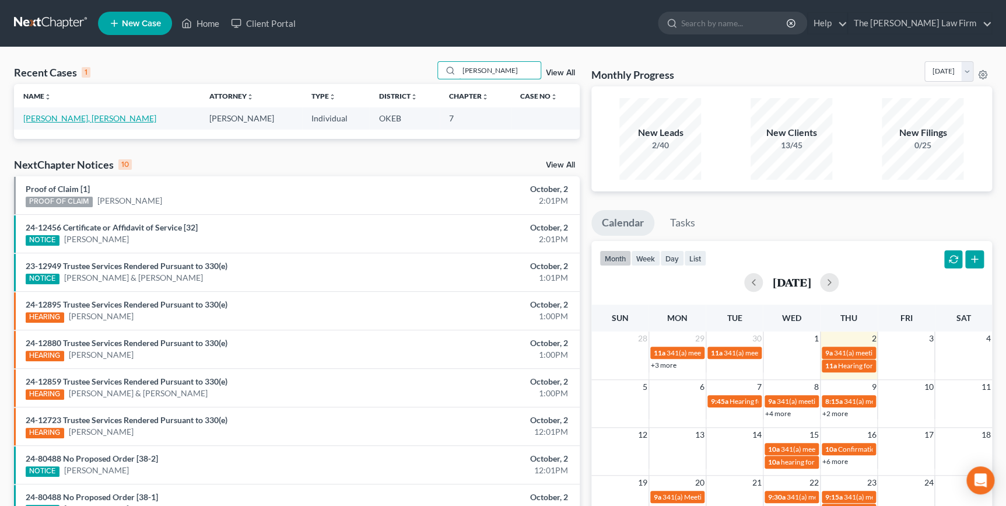
type input "holley"
click at [105, 118] on link "[PERSON_NAME], [PERSON_NAME]" at bounding box center [89, 118] width 133 height 10
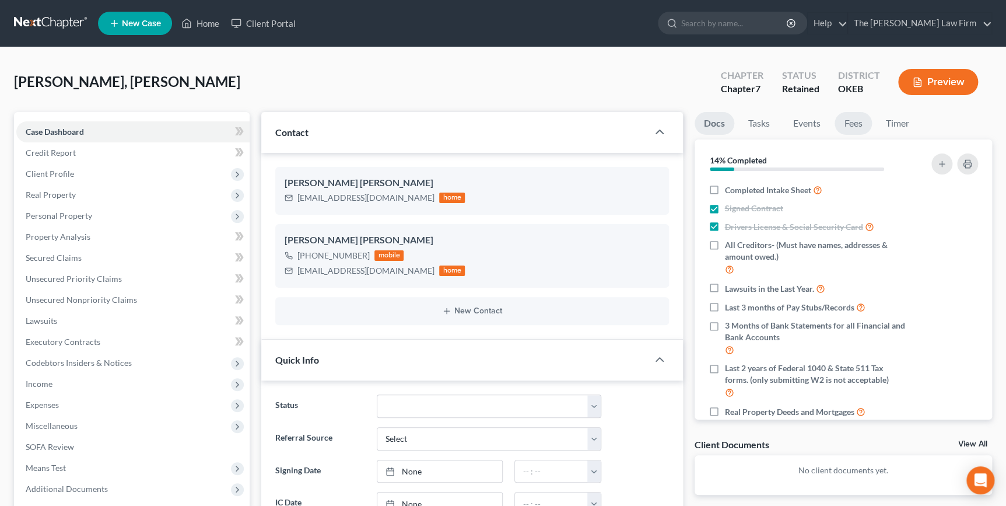
click at [843, 118] on link "Fees" at bounding box center [853, 123] width 37 height 23
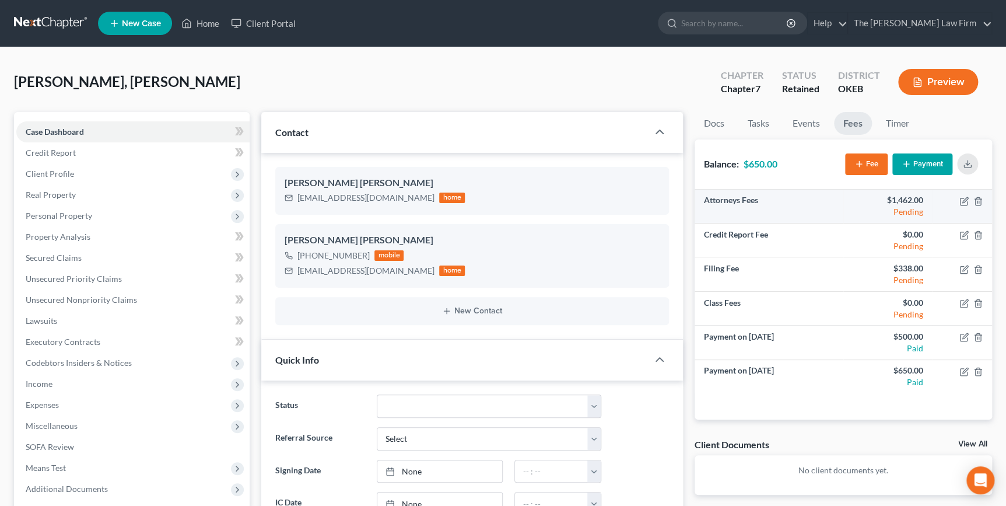
scroll to position [162, 0]
click at [921, 164] on button "Payment" at bounding box center [922, 164] width 60 height 22
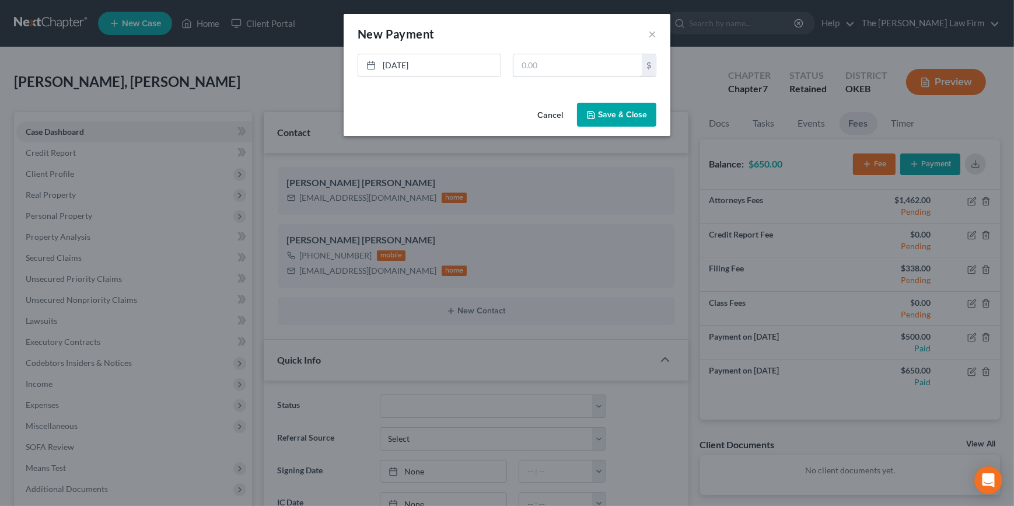
click at [604, 65] on input "text" at bounding box center [577, 65] width 128 height 22
type input "650.00"
click at [614, 111] on button "Save & Close" at bounding box center [616, 115] width 79 height 24
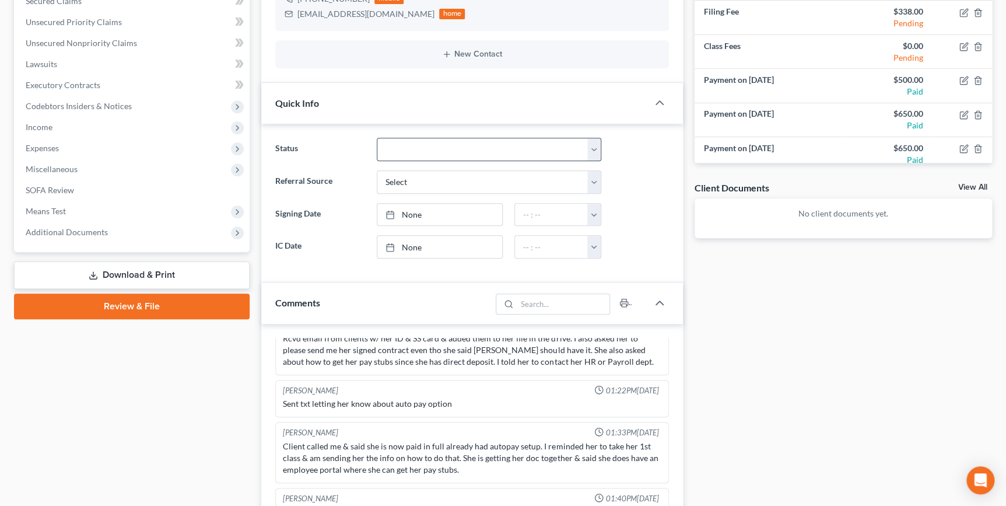
scroll to position [159, 0]
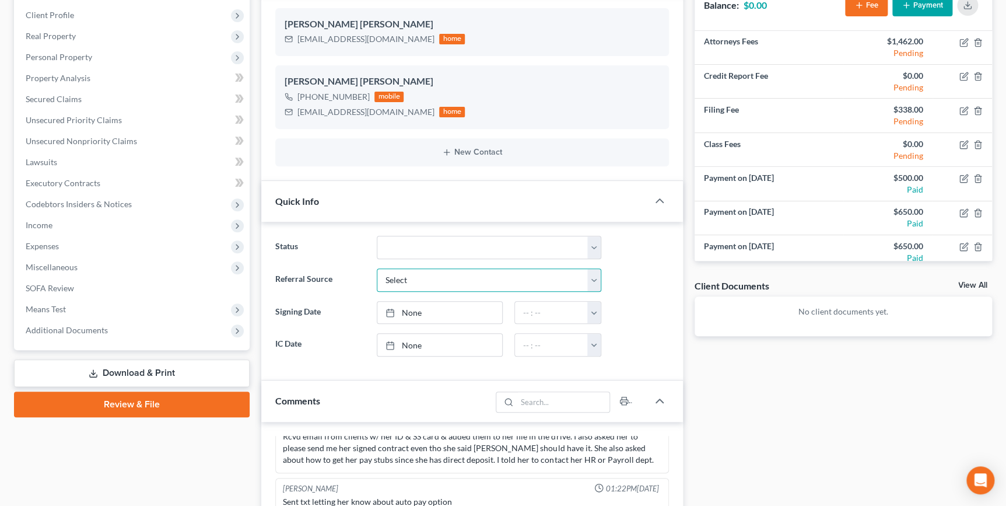
click at [590, 282] on select "Select Word Of Mouth Previous Clients Direct Mail Website Google Search Modern …" at bounding box center [489, 279] width 225 height 23
click at [634, 259] on ng-include "Status Discharged Dismissed Filed Info Sent In Progress Lead Lost Lead Ready to…" at bounding box center [471, 296] width 393 height 121
drag, startPoint x: 594, startPoint y: 247, endPoint x: 640, endPoint y: 254, distance: 47.2
click at [594, 247] on select "Discharged Dismissed Filed Info Sent In Progress Lead Lost Lead Ready to File R…" at bounding box center [489, 247] width 225 height 23
click at [642, 254] on div "Status Discharged Dismissed Filed Info Sent In Progress Lead Lost Lead Ready to…" at bounding box center [471, 247] width 405 height 23
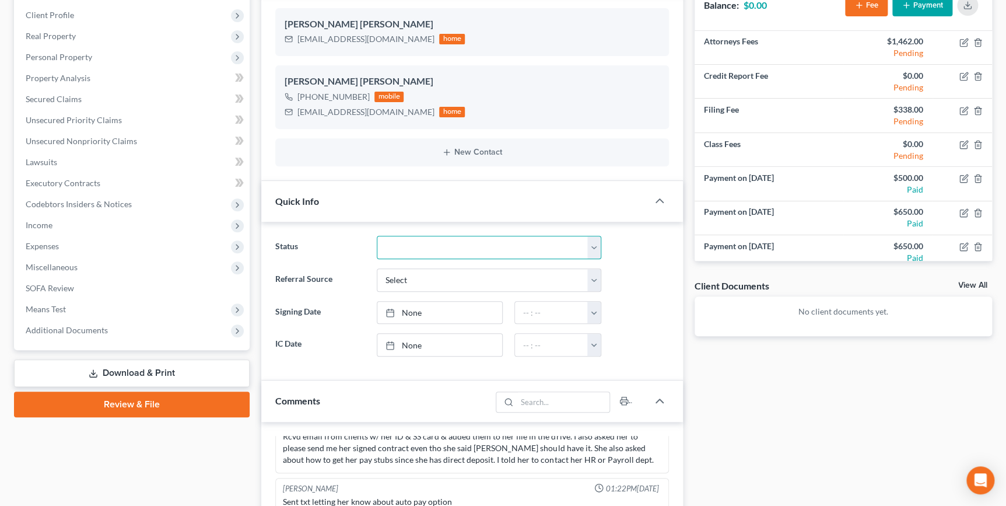
click at [592, 252] on select "Discharged Dismissed Filed Info Sent In Progress Lead Lost Lead Ready to File R…" at bounding box center [489, 247] width 225 height 23
select select "4"
click at [377, 236] on select "Discharged Dismissed Filed Info Sent In Progress Lead Lost Lead Ready to File R…" at bounding box center [489, 247] width 225 height 23
click at [674, 342] on div "Status Discharged Dismissed Filed Info Sent In Progress Lead Lost Lead Ready to…" at bounding box center [471, 301] width 421 height 159
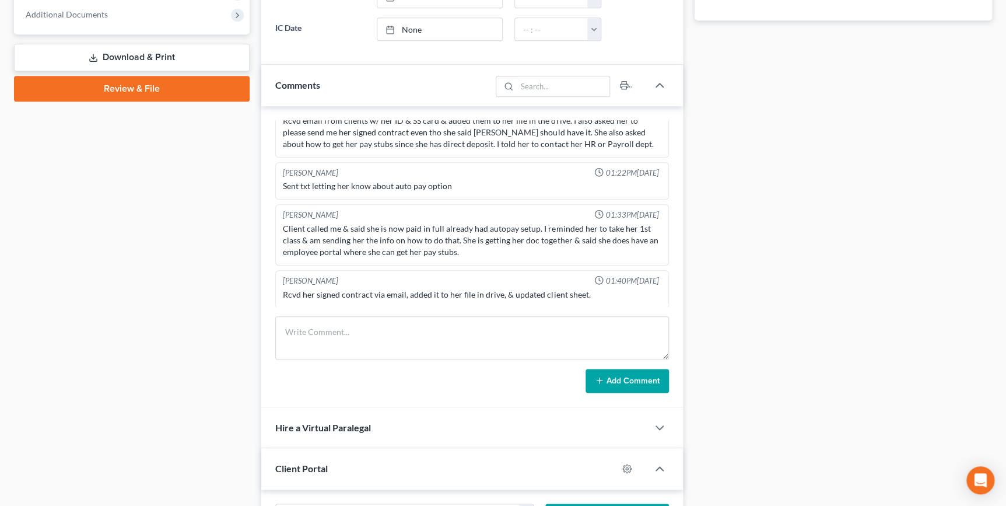
scroll to position [477, 0]
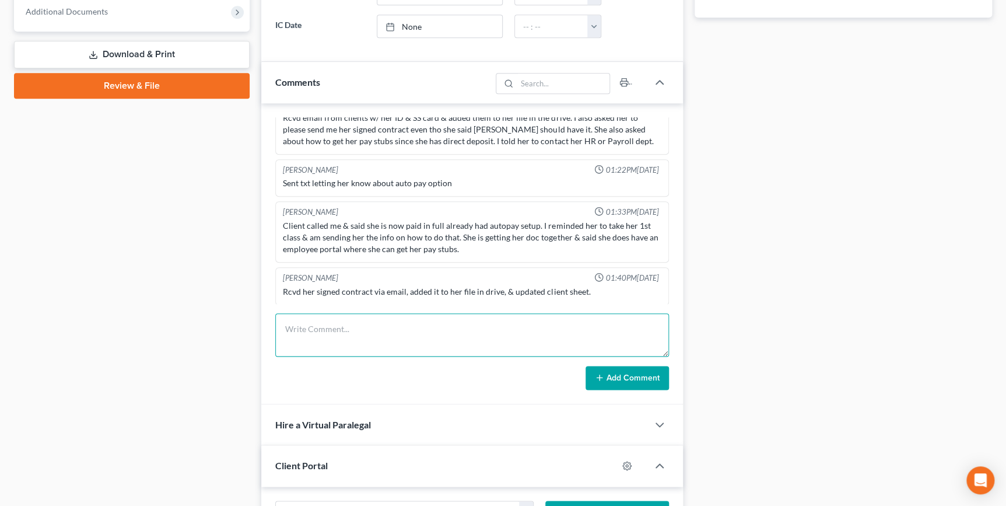
click at [363, 340] on textarea at bounding box center [471, 334] width 393 height 43
type textarea "$650 payment for"
